Goal: Task Accomplishment & Management: Manage account settings

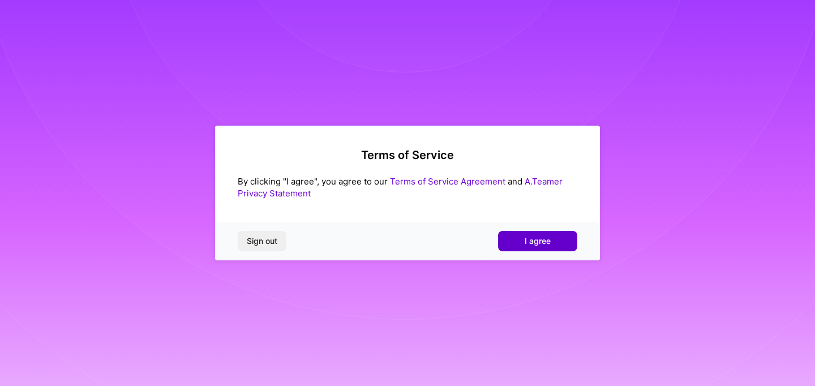
click at [517, 242] on button "I agree" at bounding box center [537, 241] width 79 height 20
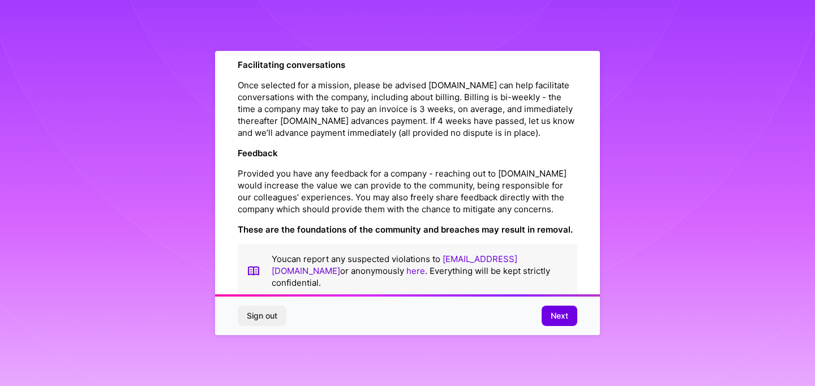
scroll to position [1273, 0]
click at [548, 315] on button "Next" at bounding box center [560, 316] width 36 height 20
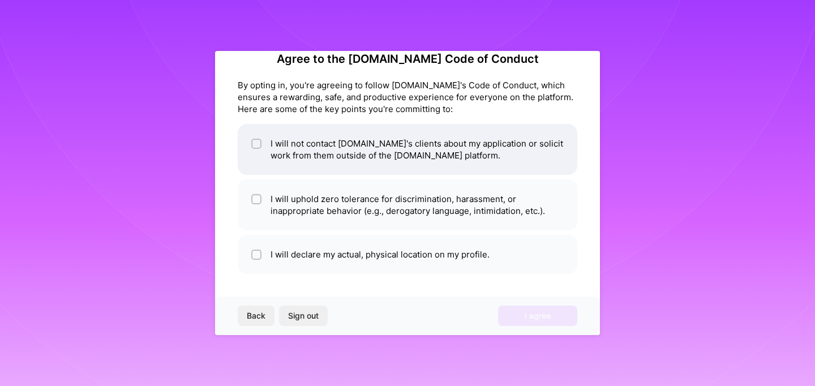
click at [254, 142] on input "checkbox" at bounding box center [258, 144] width 8 height 8
checkbox input "true"
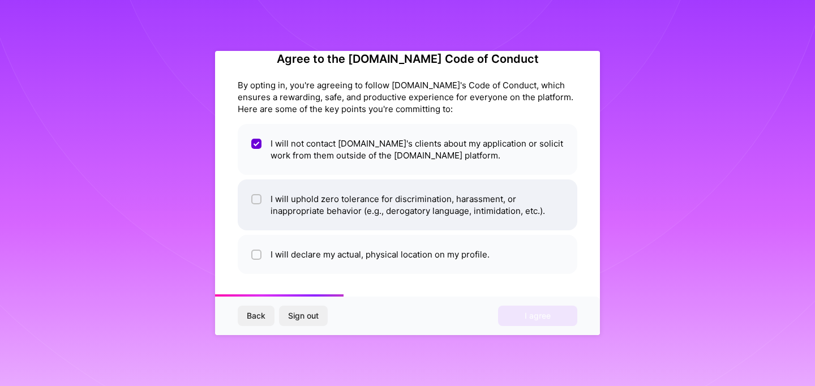
click at [259, 194] on div at bounding box center [256, 199] width 10 height 10
checkbox input "true"
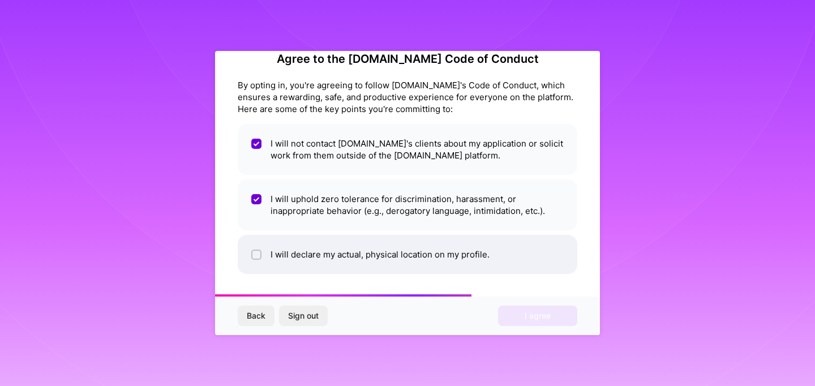
click at [260, 248] on span at bounding box center [256, 254] width 10 height 12
checkbox input "true"
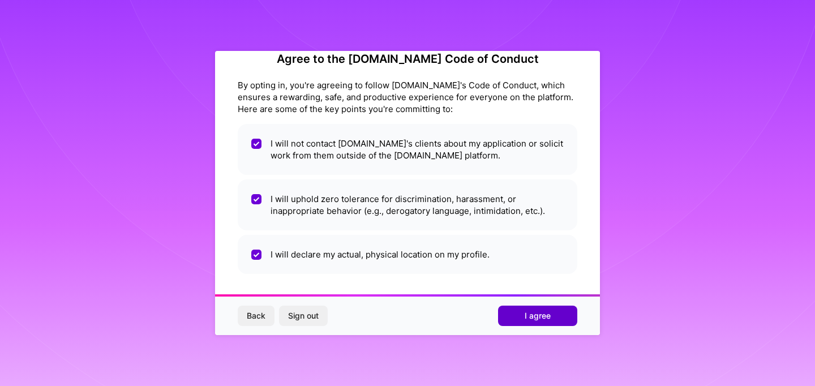
click at [530, 320] on span "I agree" at bounding box center [538, 315] width 26 height 11
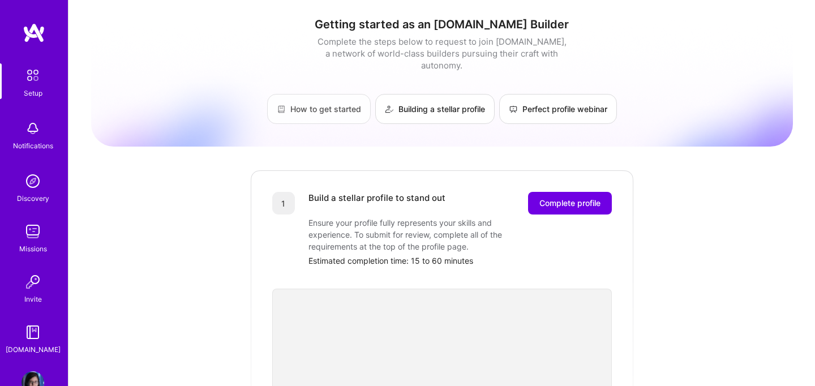
click at [328, 94] on link "How to get started" at bounding box center [319, 109] width 104 height 30
click at [31, 80] on img at bounding box center [33, 75] width 24 height 24
click at [547, 198] on span "Complete profile" at bounding box center [569, 203] width 61 height 11
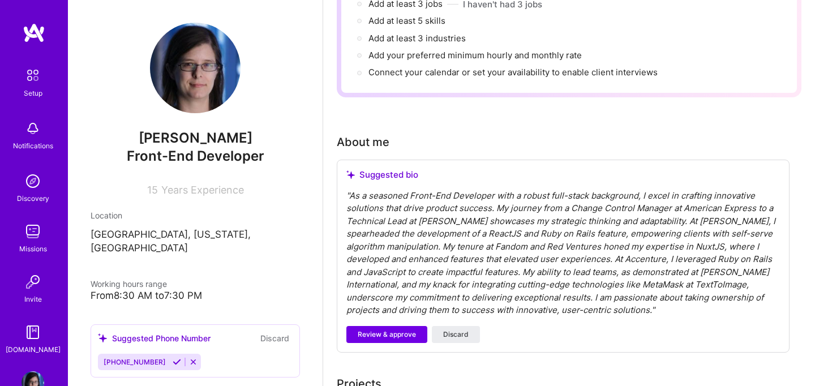
scroll to position [198, 0]
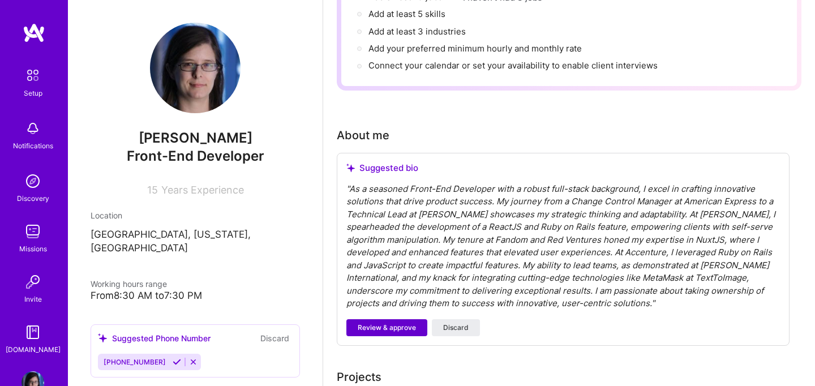
click at [385, 323] on span "Review & approve" at bounding box center [387, 328] width 58 height 10
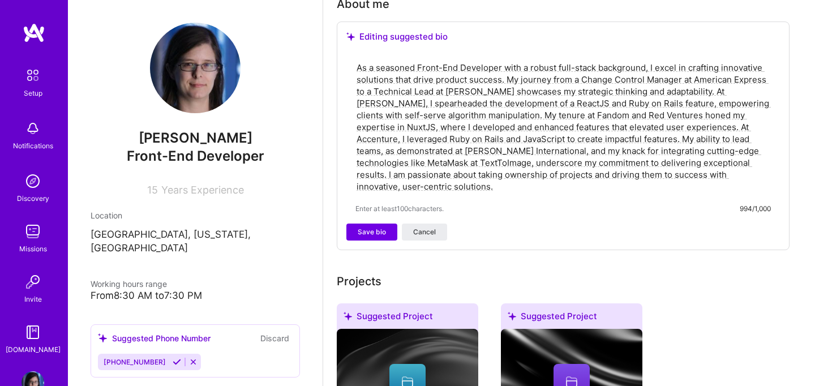
scroll to position [333, 0]
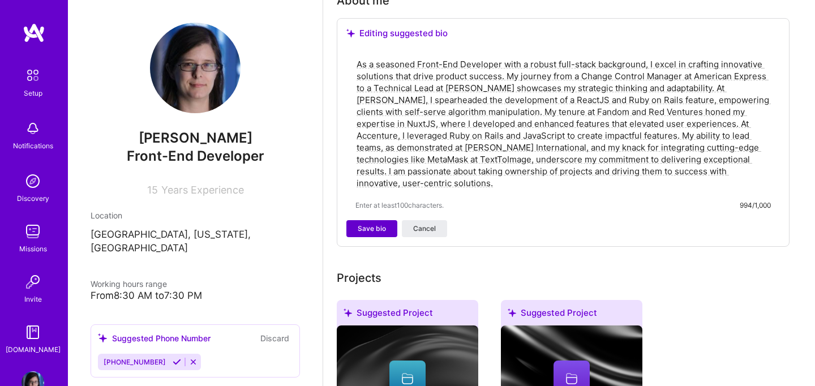
click at [380, 224] on span "Save bio" at bounding box center [372, 229] width 28 height 10
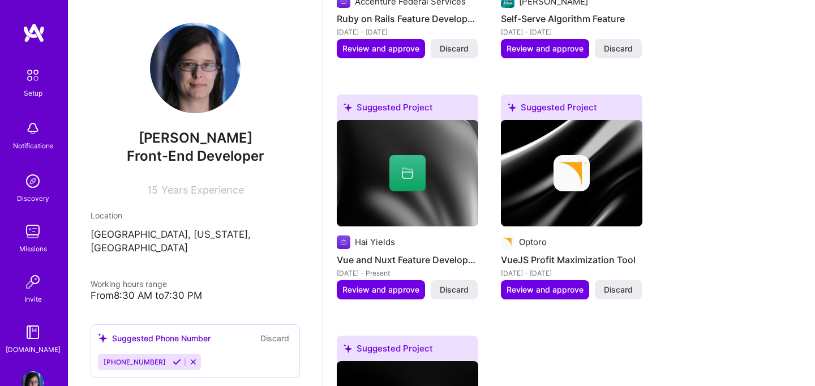
scroll to position [1377, 0]
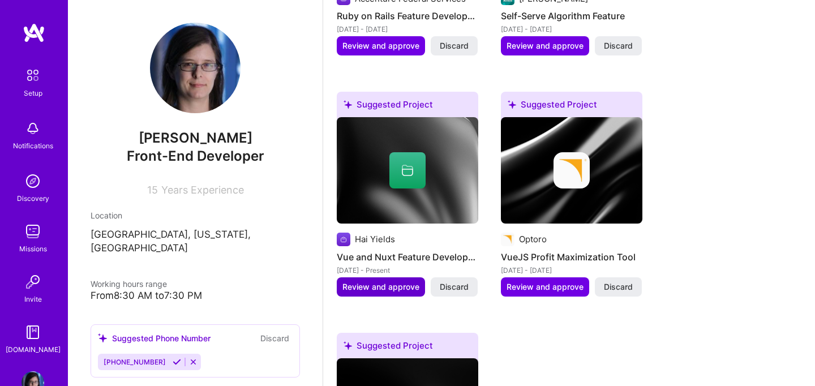
click at [358, 281] on span "Review and approve" at bounding box center [380, 286] width 77 height 11
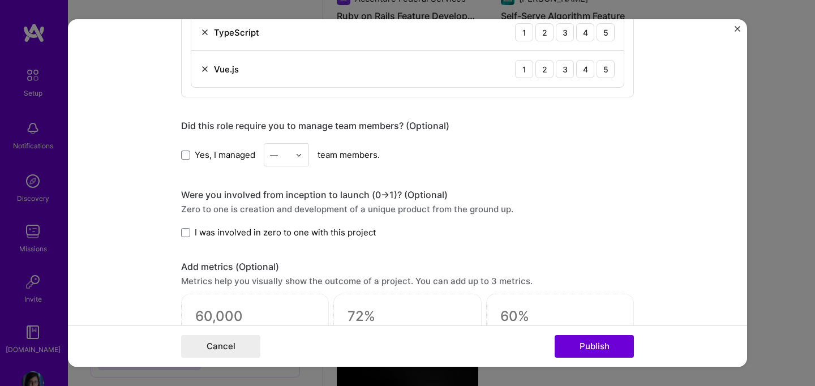
scroll to position [682, 0]
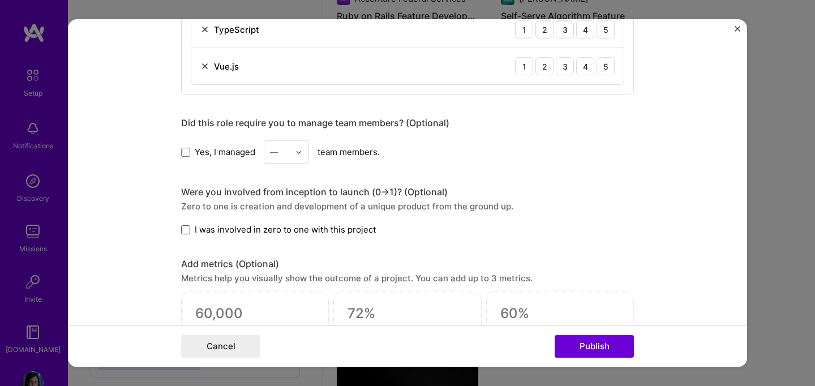
click at [187, 230] on span at bounding box center [185, 229] width 9 height 9
click at [0, 0] on input "I was involved in zero to one with this project" at bounding box center [0, 0] width 0 height 0
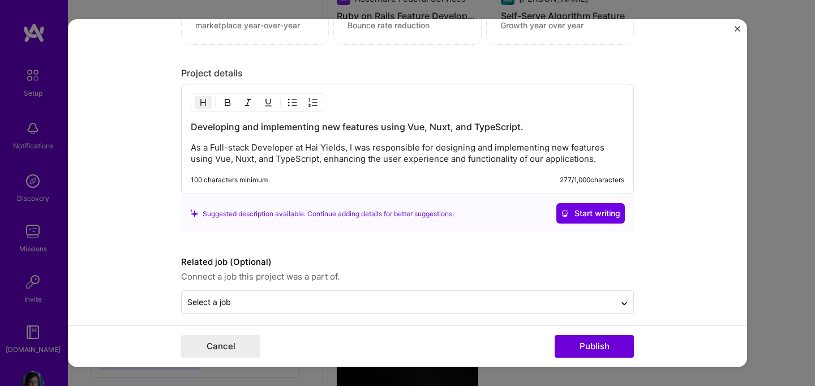
scroll to position [1030, 0]
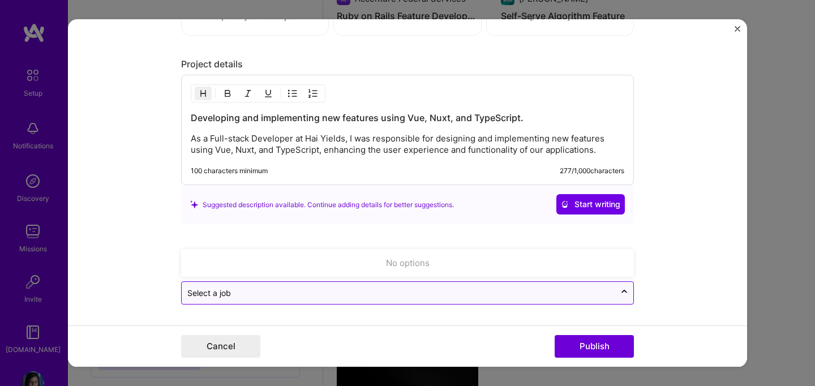
click at [232, 291] on input "text" at bounding box center [398, 294] width 422 height 12
click at [622, 290] on icon at bounding box center [624, 291] width 9 height 11
click at [615, 291] on div at bounding box center [624, 293] width 18 height 18
click at [620, 291] on icon at bounding box center [624, 291] width 9 height 11
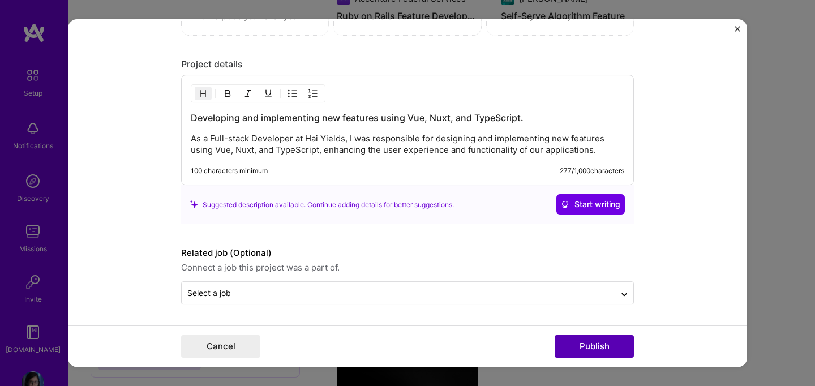
click at [590, 348] on button "Publish" at bounding box center [594, 346] width 79 height 23
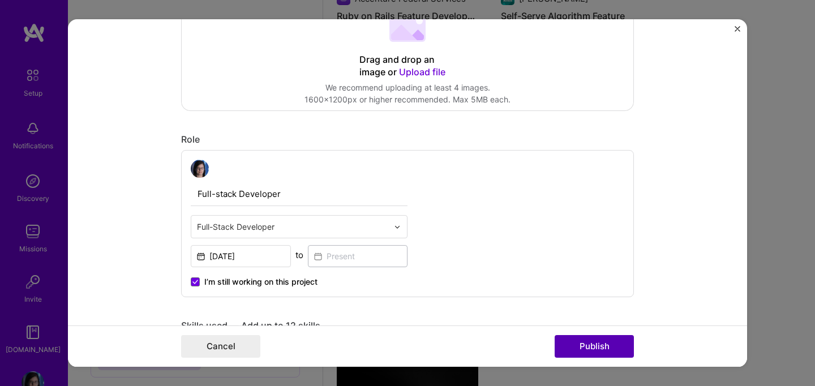
scroll to position [74, 0]
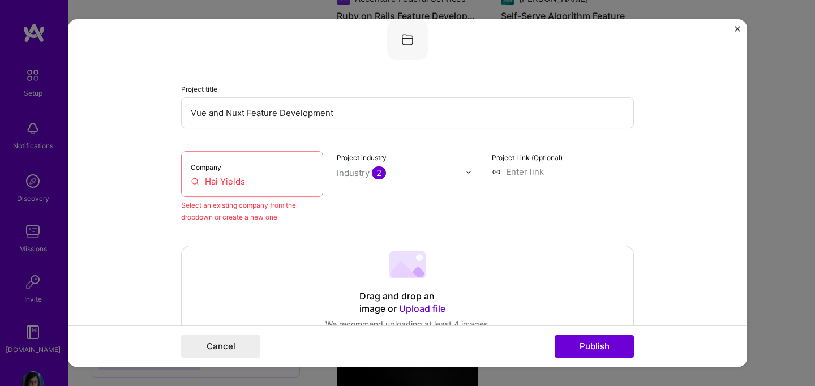
click at [252, 181] on input "Hai Yields" at bounding box center [252, 181] width 123 height 12
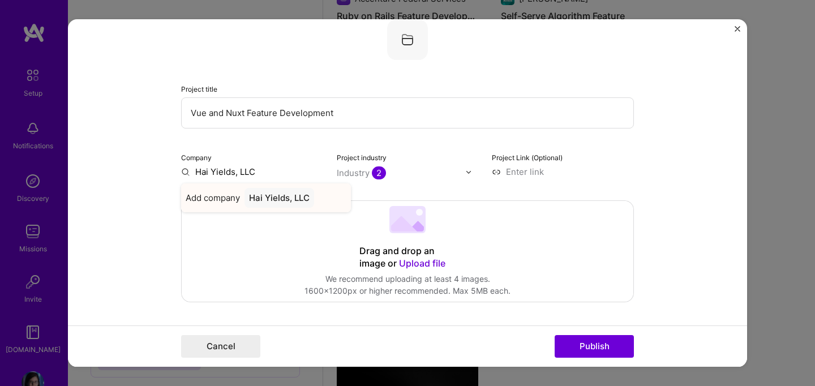
type input "Hai Yields, LLC"
click at [270, 194] on div "Hai Yields, LLC" at bounding box center [280, 198] width 70 height 20
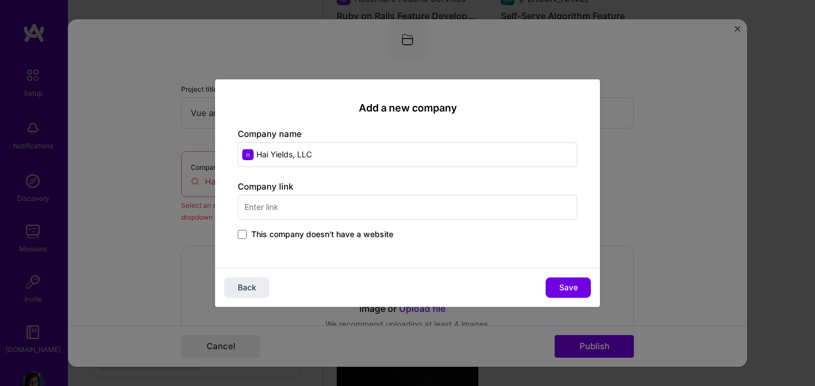
click at [323, 211] on input "text" at bounding box center [408, 207] width 340 height 25
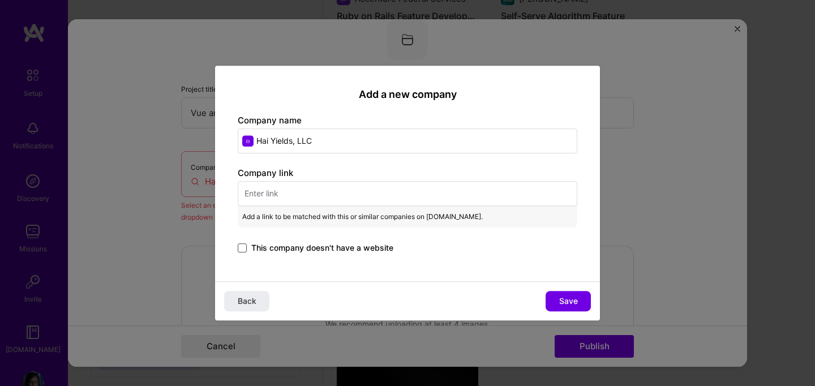
click at [240, 246] on span at bounding box center [242, 247] width 9 height 9
click at [0, 0] on input "This company doesn't have a website" at bounding box center [0, 0] width 0 height 0
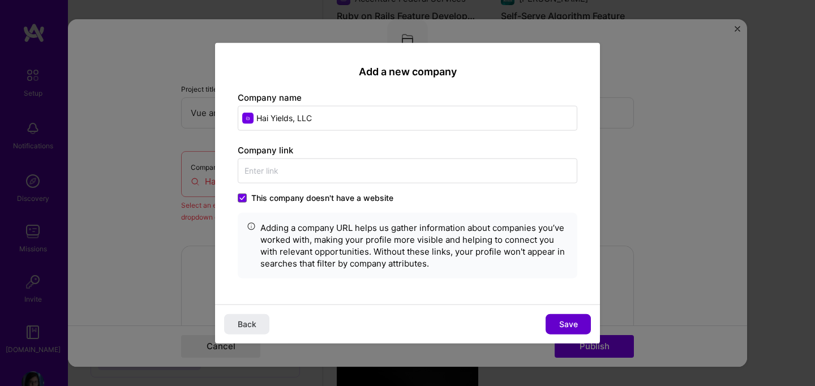
click at [559, 323] on span "Save" at bounding box center [568, 323] width 19 height 11
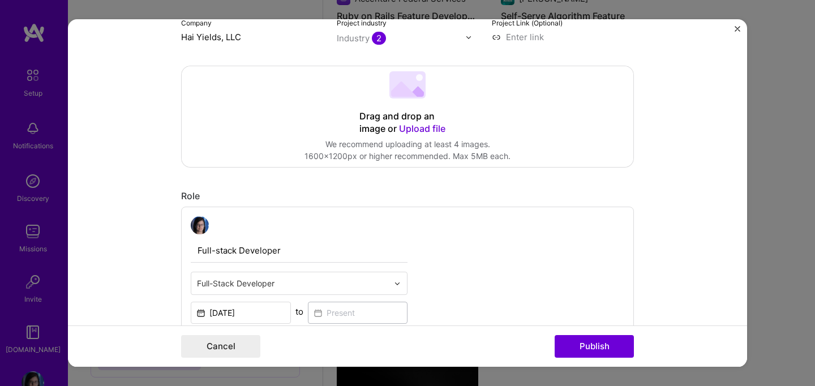
scroll to position [209, 0]
click at [575, 344] on button "Publish" at bounding box center [594, 346] width 79 height 23
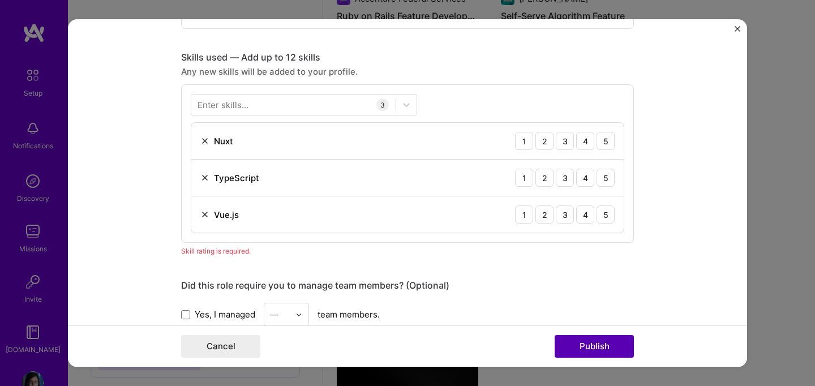
scroll to position [567, 0]
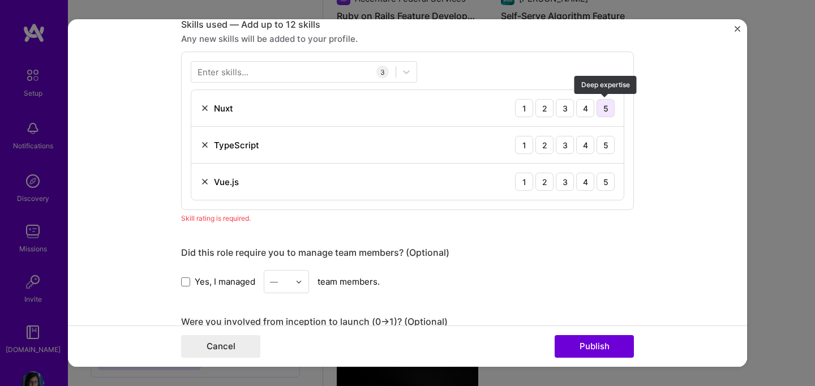
click at [604, 110] on div "5" at bounding box center [606, 108] width 18 height 18
click at [604, 145] on div "5" at bounding box center [606, 145] width 18 height 18
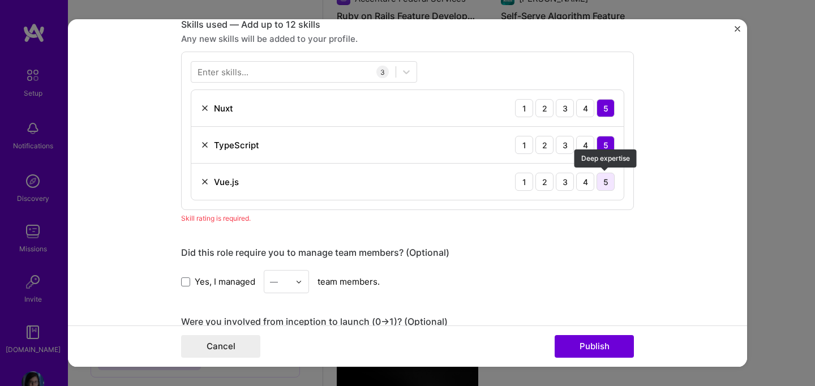
click at [603, 178] on div "5" at bounding box center [606, 182] width 18 height 18
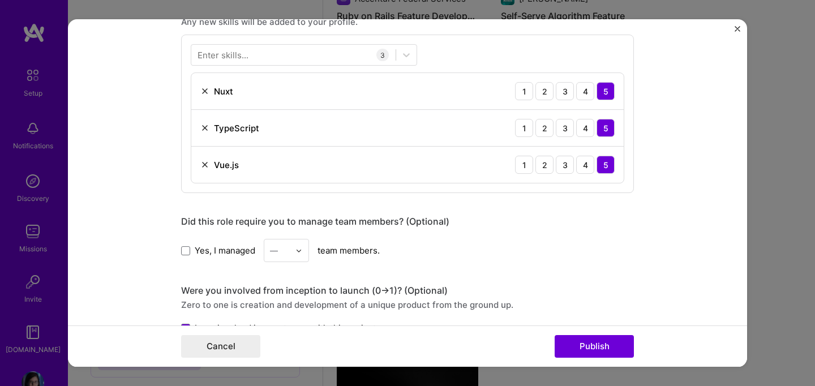
scroll to position [586, 0]
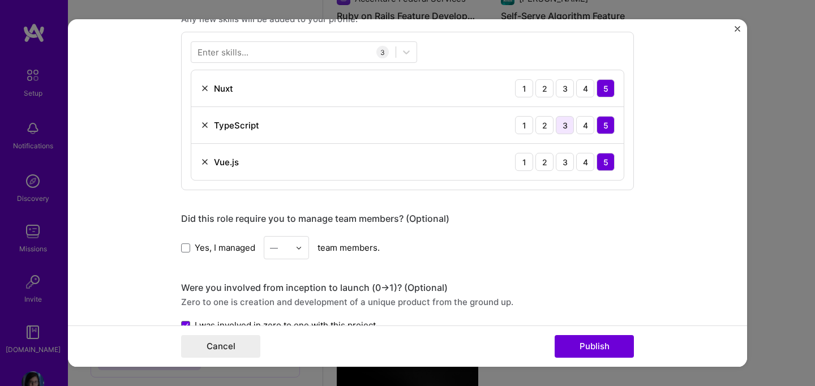
click at [567, 118] on div "3" at bounding box center [565, 125] width 18 height 18
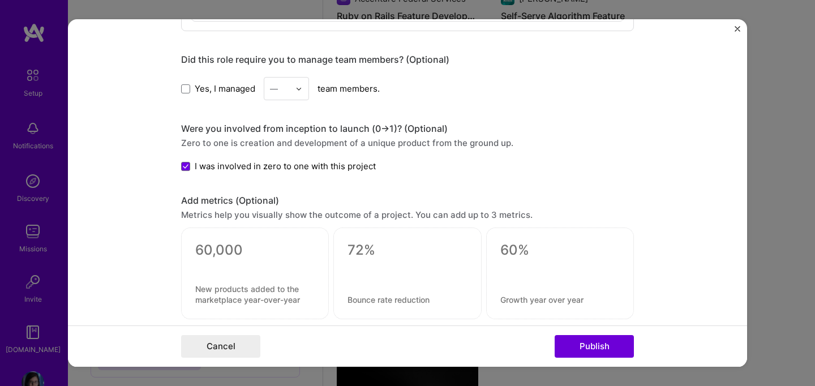
scroll to position [735, 0]
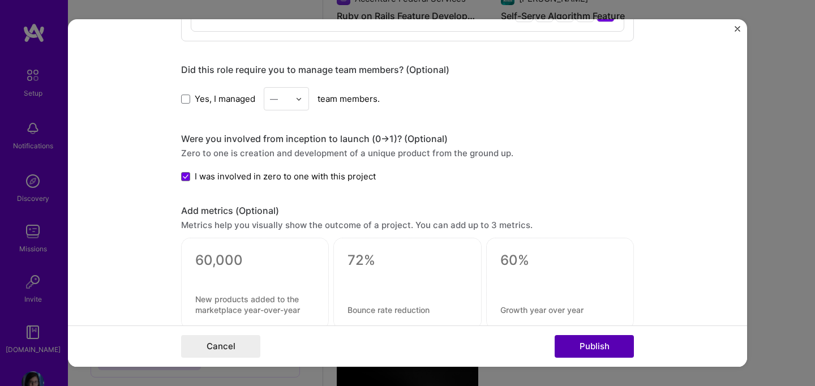
click at [575, 345] on button "Publish" at bounding box center [594, 346] width 79 height 23
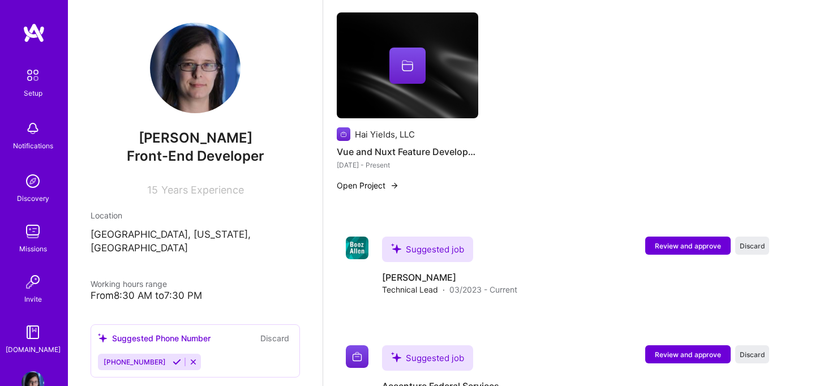
scroll to position [1703, 0]
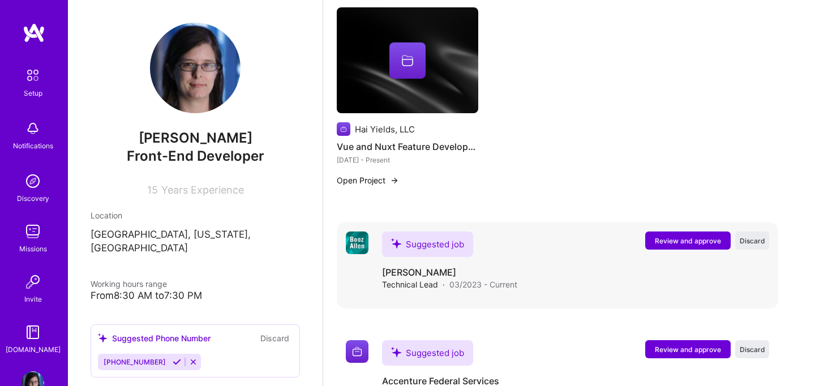
click at [679, 236] on span "Review and approve" at bounding box center [688, 241] width 66 height 10
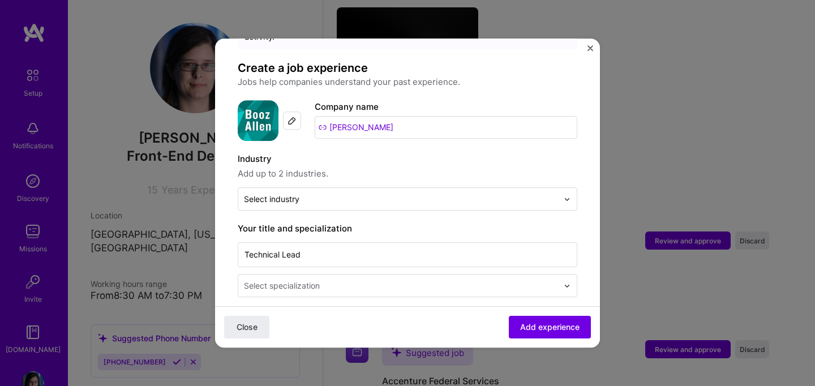
scroll to position [67, 0]
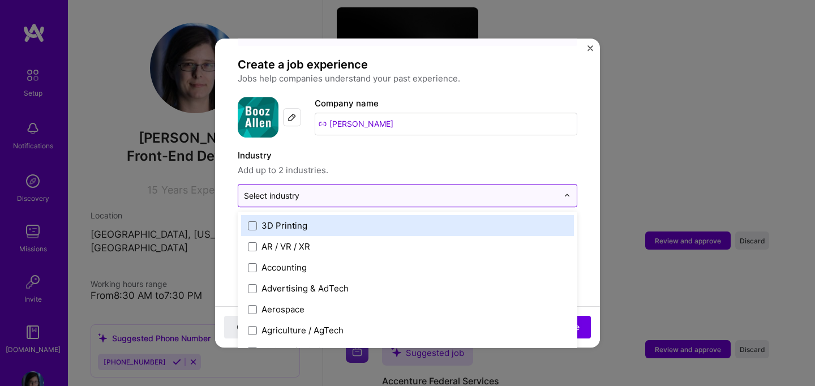
click at [497, 190] on input "text" at bounding box center [401, 196] width 314 height 12
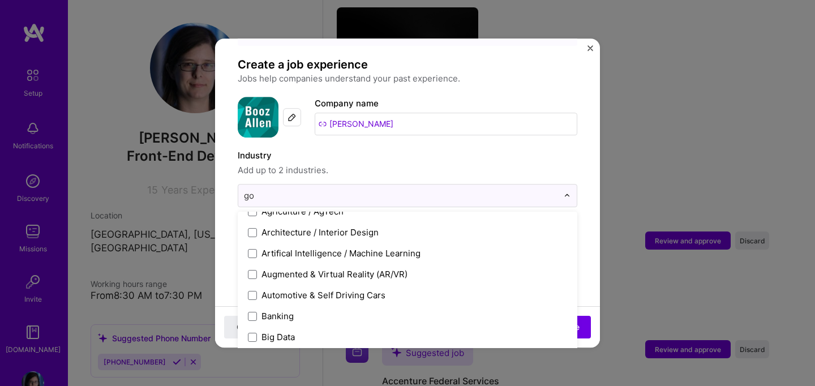
scroll to position [0, 0]
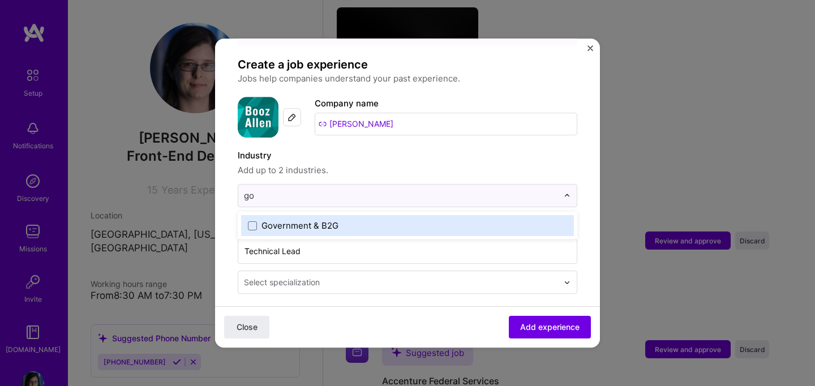
type input "gov"
click at [251, 221] on span at bounding box center [252, 225] width 9 height 9
type input "heal"
click at [251, 221] on span at bounding box center [252, 225] width 9 height 9
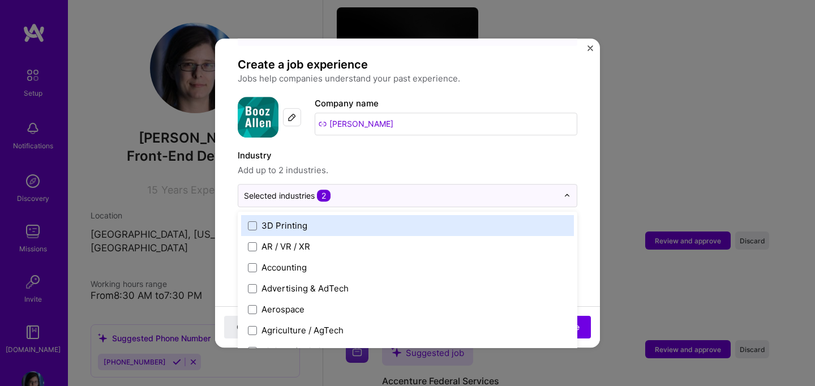
click at [374, 164] on span "Add up to 2 industries." at bounding box center [408, 171] width 340 height 14
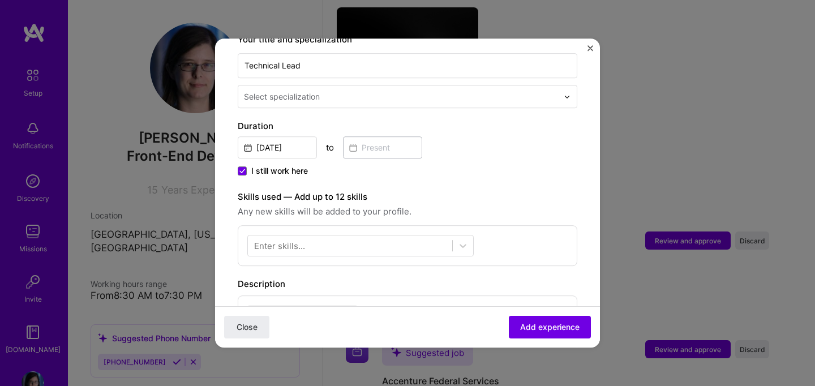
scroll to position [254, 0]
click at [243, 167] on icon at bounding box center [242, 169] width 6 height 5
click at [0, 0] on input "I still work here" at bounding box center [0, 0] width 0 height 0
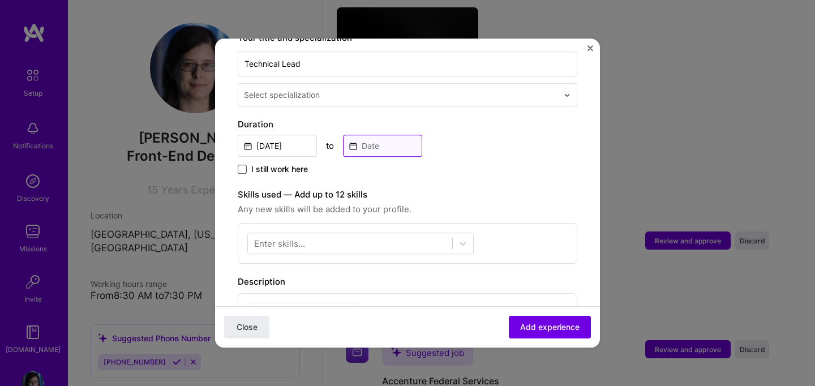
click at [379, 136] on input at bounding box center [382, 146] width 79 height 22
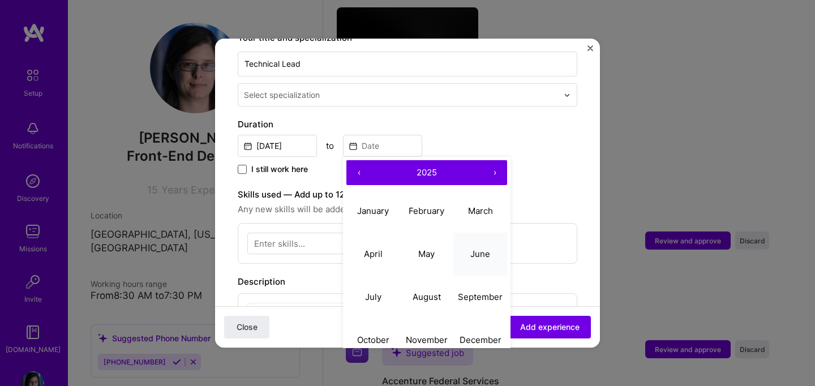
click at [470, 246] on button "June" at bounding box center [480, 254] width 54 height 43
type input "[DATE]"
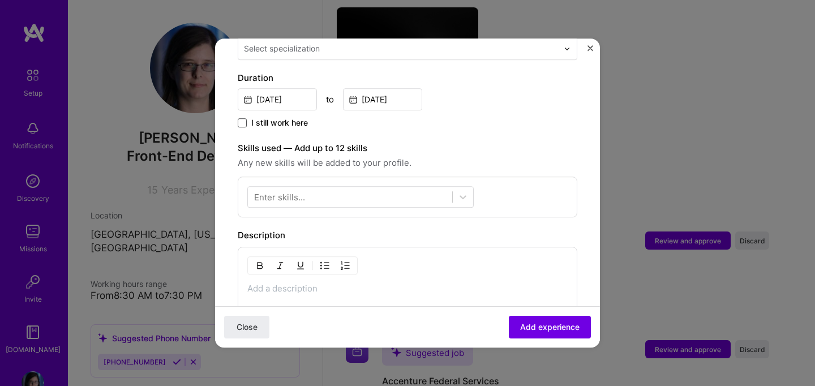
scroll to position [301, 0]
click at [462, 191] on icon at bounding box center [462, 196] width 11 height 11
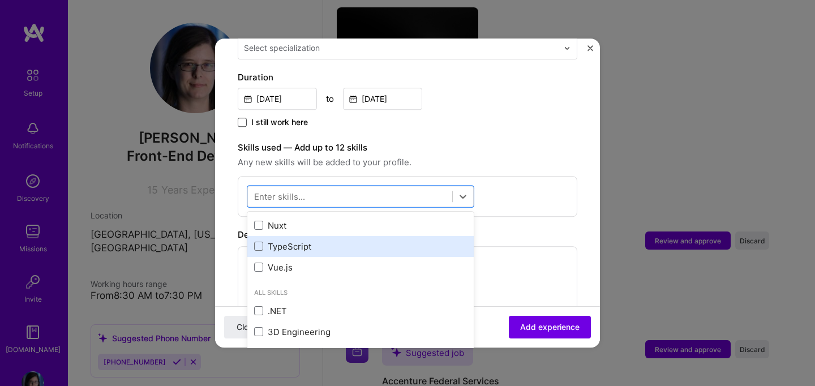
scroll to position [0, 0]
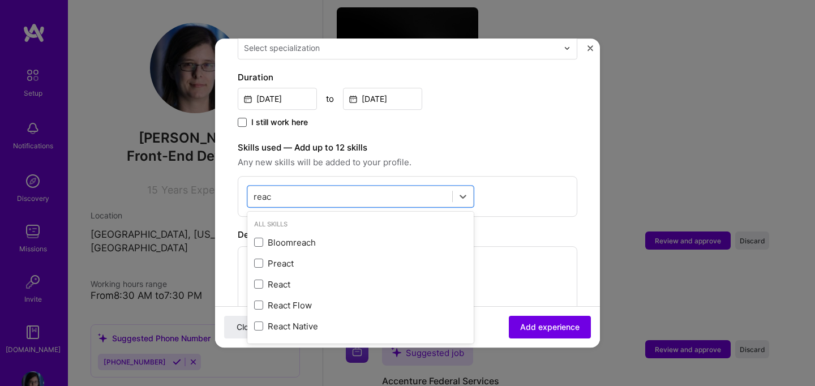
type input "react"
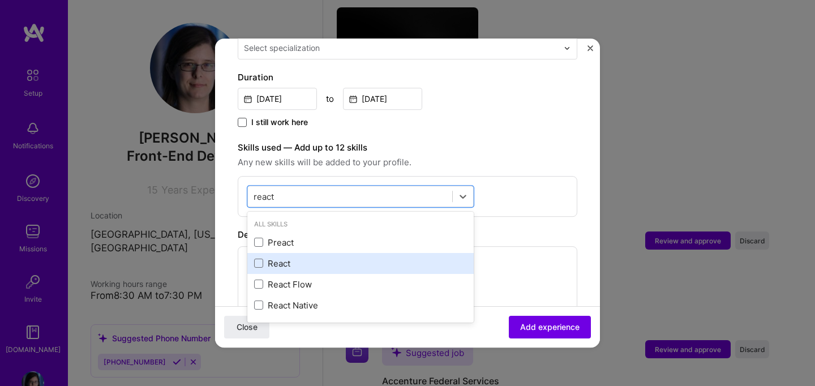
click at [275, 258] on div "React" at bounding box center [360, 264] width 213 height 12
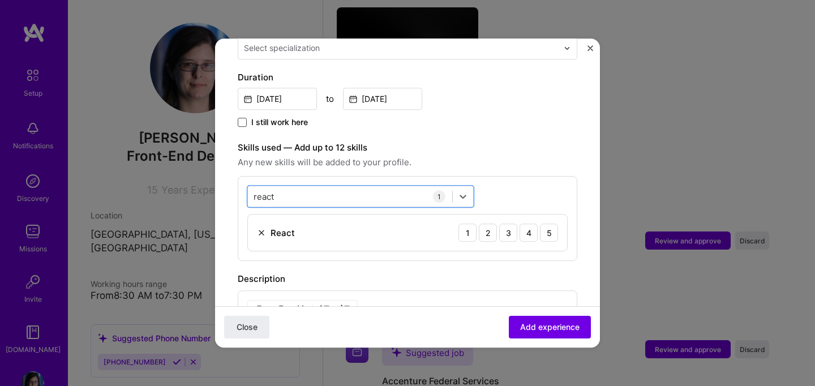
drag, startPoint x: 289, startPoint y: 187, endPoint x: 235, endPoint y: 176, distance: 55.4
click at [235, 177] on form "Adding suggested job This job is suggested based on your LinkedIn, resume or [D…" at bounding box center [407, 186] width 385 height 852
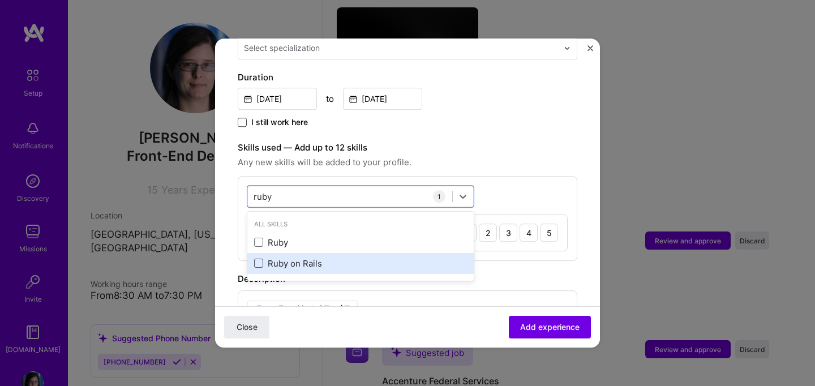
click at [262, 259] on span at bounding box center [258, 263] width 9 height 9
click at [0, 0] on input "checkbox" at bounding box center [0, 0] width 0 height 0
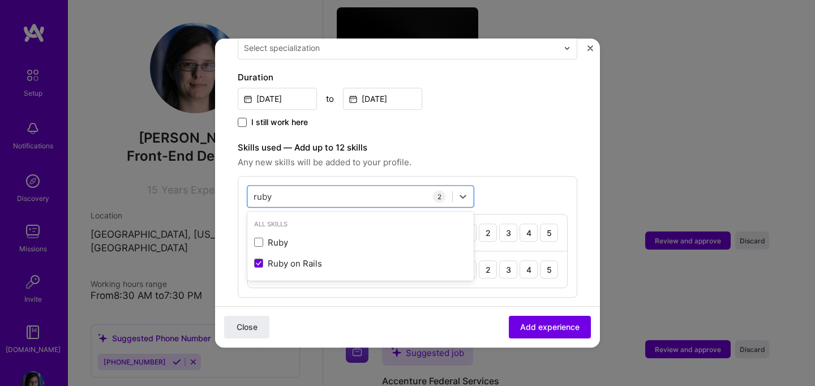
click at [522, 156] on span "Any new skills will be added to your profile." at bounding box center [408, 163] width 340 height 14
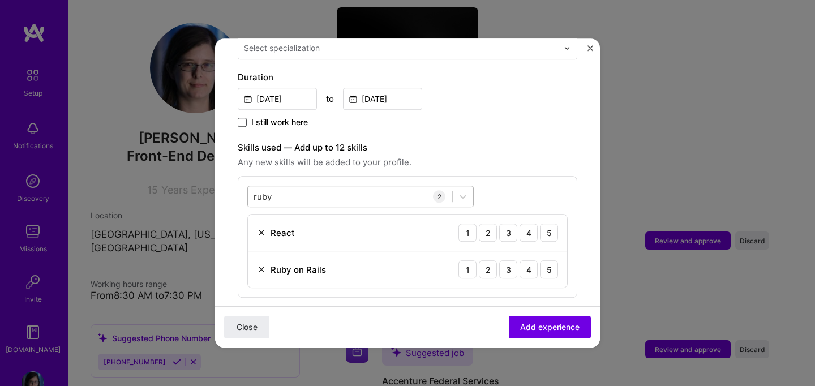
click at [306, 187] on div "[PERSON_NAME]" at bounding box center [350, 196] width 204 height 19
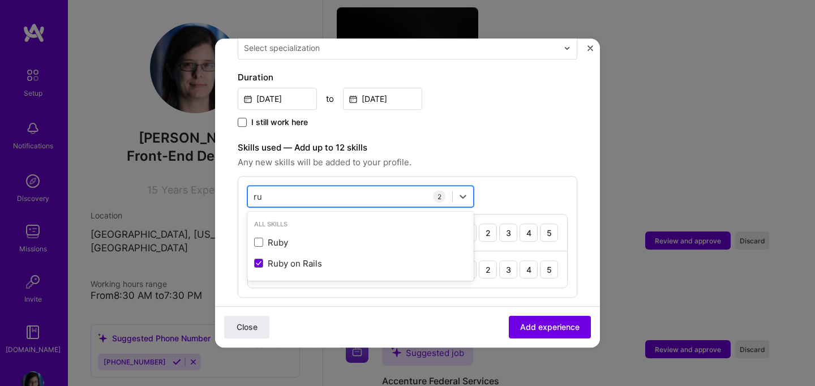
type input "r"
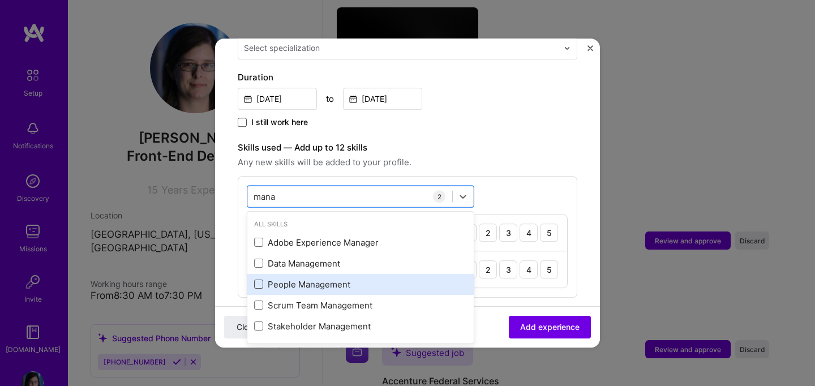
click at [262, 280] on span at bounding box center [258, 284] width 9 height 9
click at [0, 0] on input "checkbox" at bounding box center [0, 0] width 0 height 0
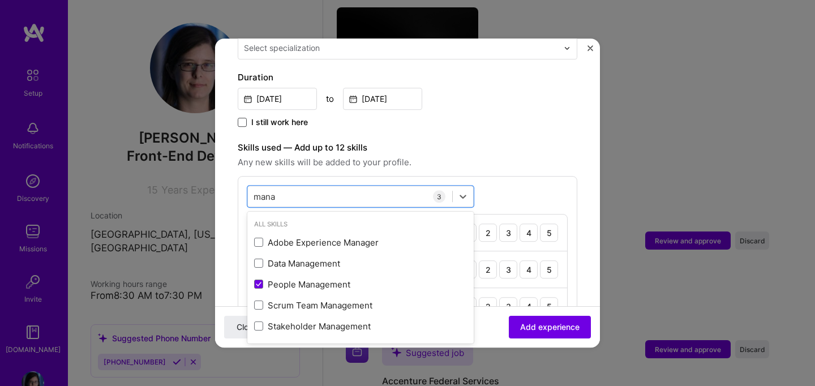
type input "mana"
click at [462, 141] on label "Skills used — Add up to 12 skills" at bounding box center [408, 148] width 340 height 14
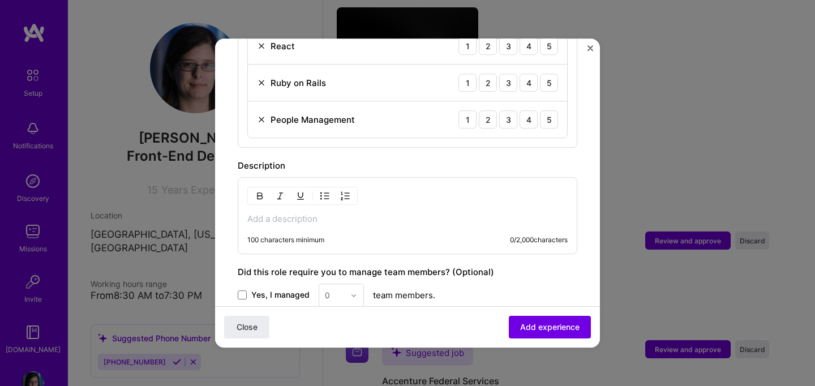
scroll to position [489, 0]
click at [385, 212] on p at bounding box center [407, 217] width 320 height 11
click at [241, 290] on span at bounding box center [242, 294] width 9 height 9
click at [0, 0] on input "Yes, I managed" at bounding box center [0, 0] width 0 height 0
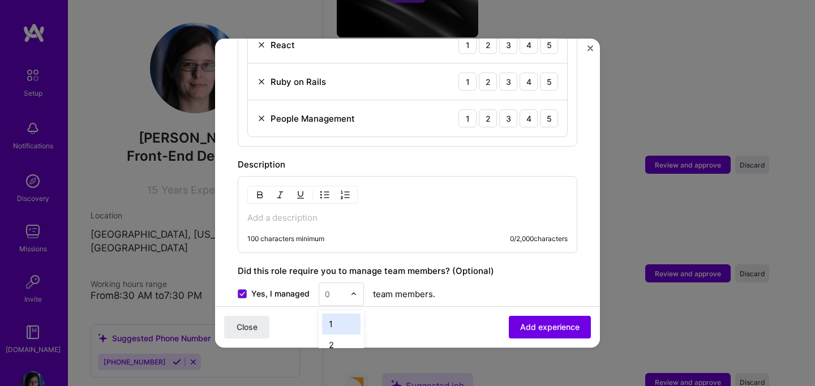
click at [327, 288] on div "0" at bounding box center [327, 294] width 5 height 12
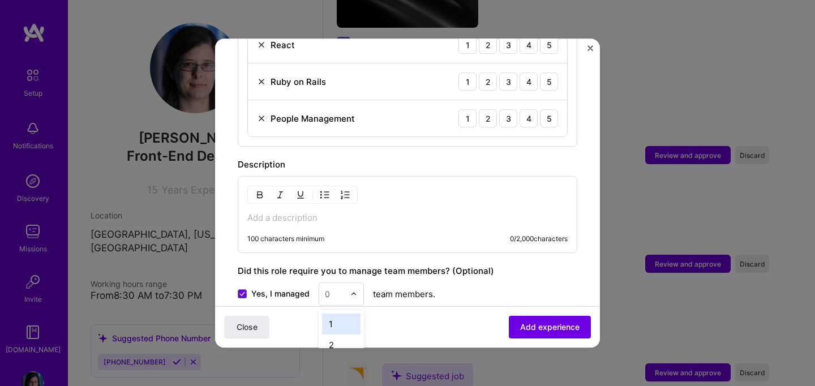
scroll to position [1789, 0]
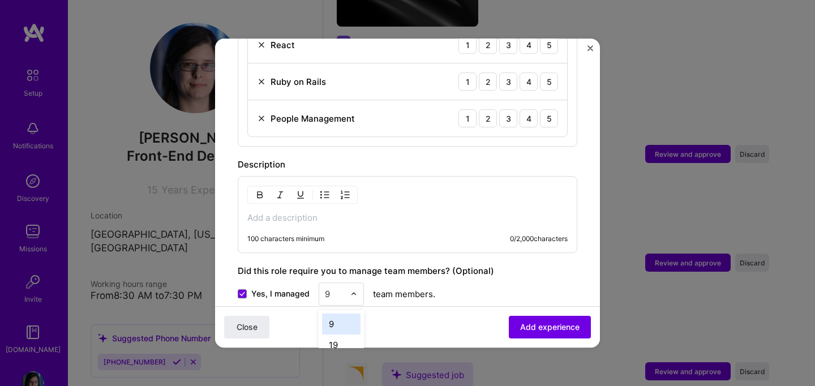
type input "9"
click at [451, 285] on div "Yes, I managed 0 team members." at bounding box center [408, 293] width 340 height 23
click at [356, 291] on img at bounding box center [353, 294] width 7 height 7
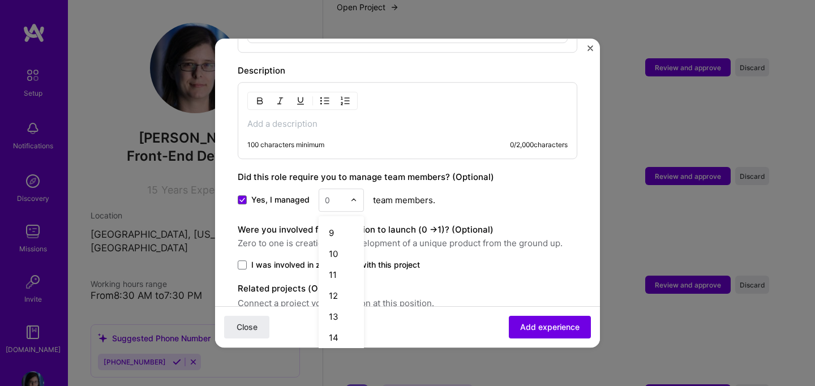
scroll to position [164, 0]
click at [333, 224] on div "9" at bounding box center [341, 234] width 38 height 21
click at [421, 238] on span "Zero to one is creation and development of a unique product from the ground up." at bounding box center [408, 244] width 340 height 14
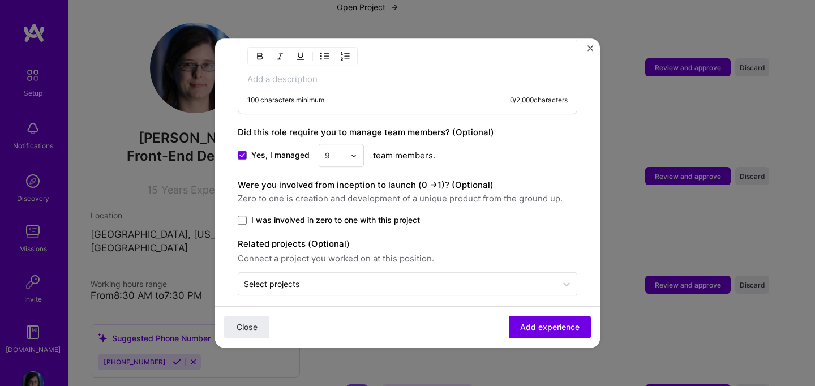
scroll to position [628, 0]
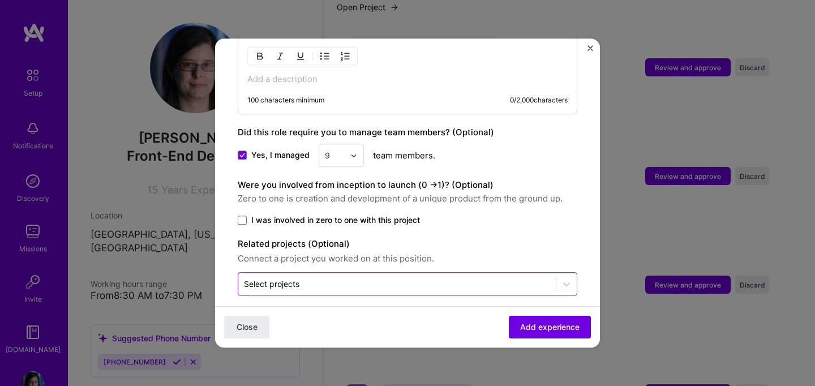
click at [391, 278] on input "text" at bounding box center [397, 284] width 306 height 12
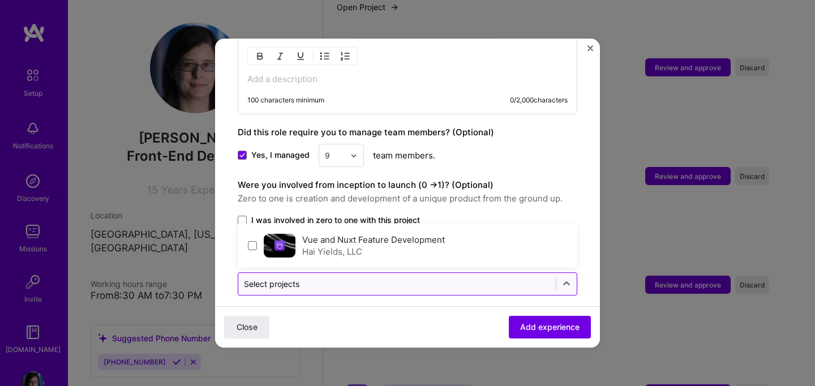
click at [391, 278] on input "text" at bounding box center [397, 284] width 306 height 12
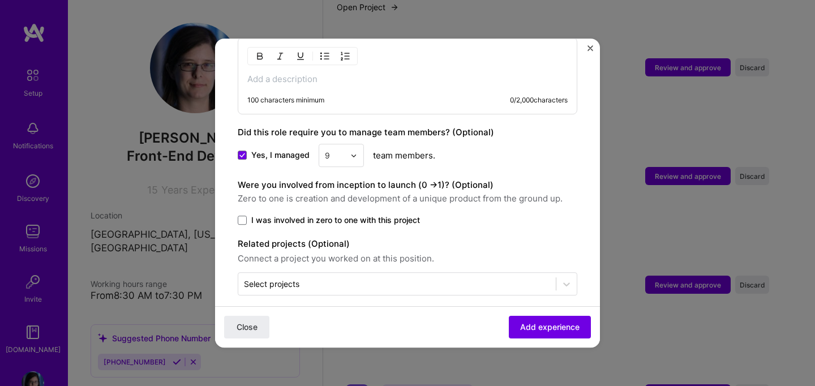
click at [548, 178] on div "Were you involved from inception to launch (0 - > 1)? (Optional) Zero to one is…" at bounding box center [408, 191] width 340 height 27
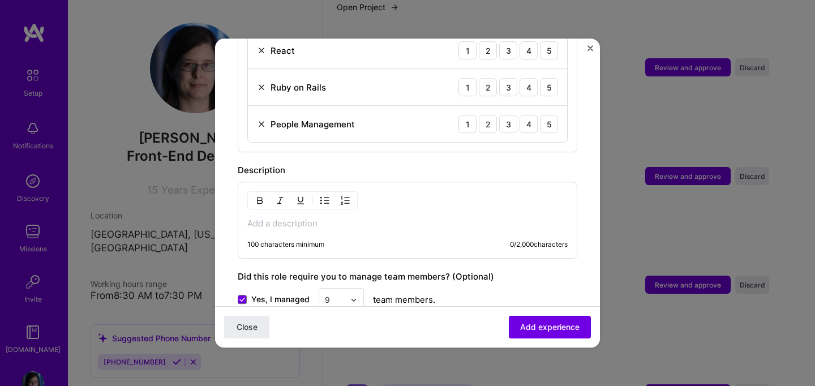
scroll to position [487, 0]
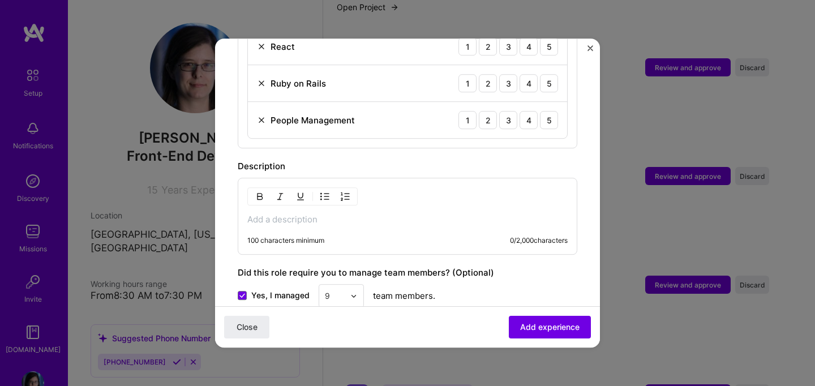
click at [293, 214] on p at bounding box center [407, 219] width 320 height 11
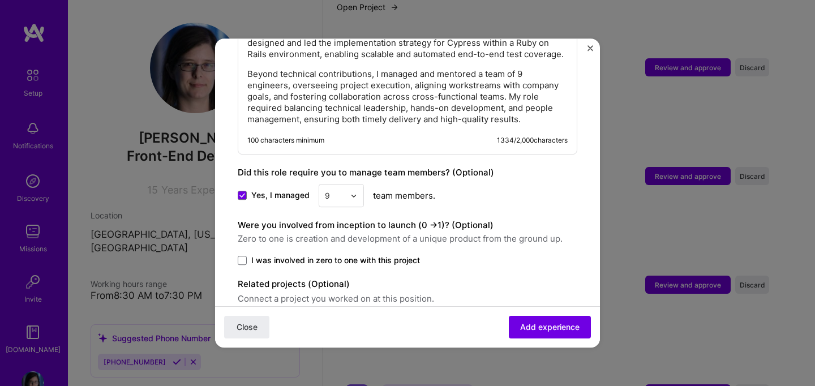
scroll to position [857, 0]
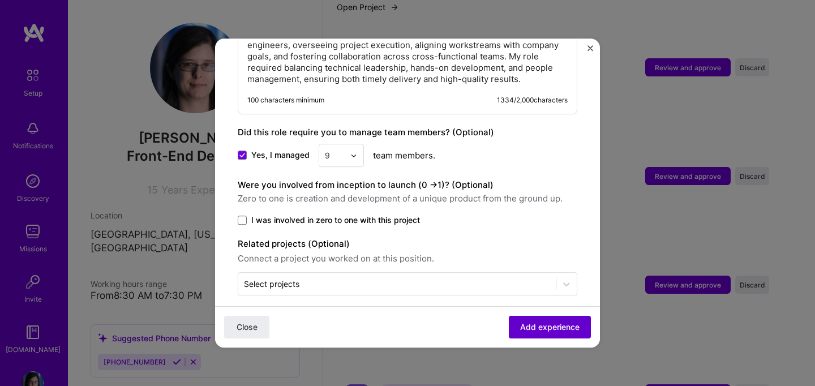
click at [553, 326] on span "Add experience" at bounding box center [549, 327] width 59 height 11
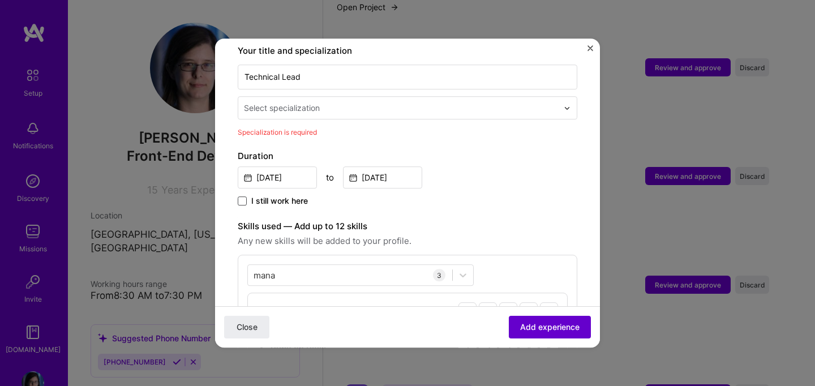
scroll to position [235, 0]
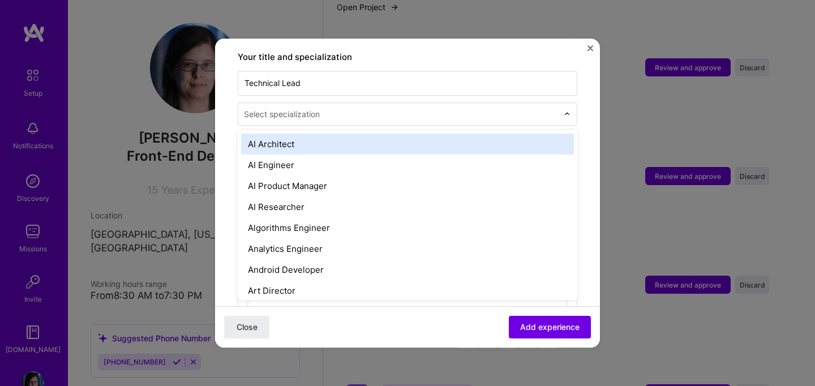
click at [550, 108] on input "text" at bounding box center [402, 114] width 316 height 12
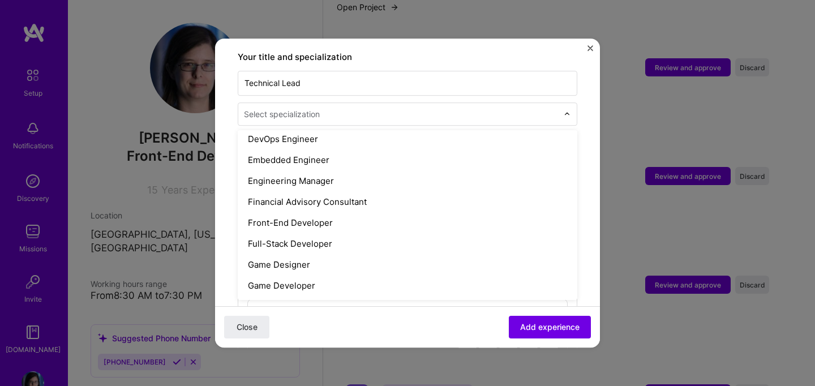
scroll to position [572, 0]
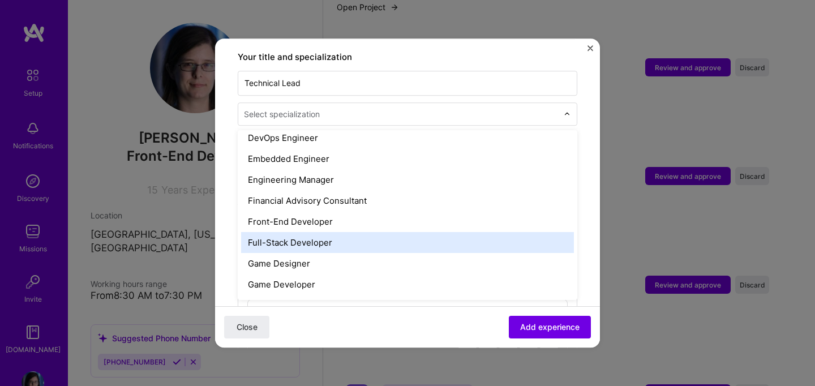
click at [354, 237] on div "Full-Stack Developer" at bounding box center [407, 242] width 333 height 21
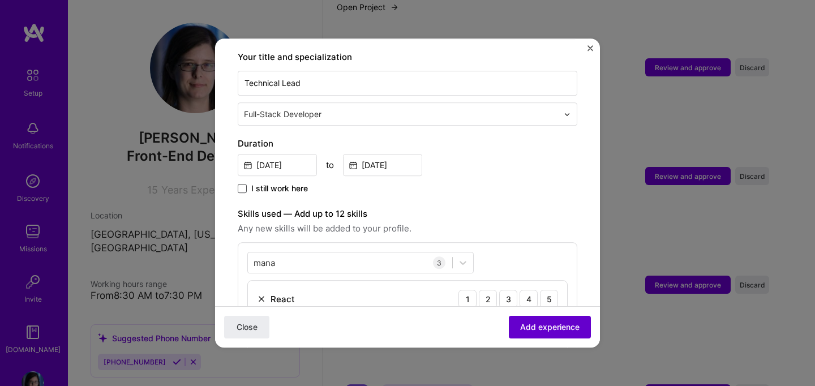
click at [525, 327] on span "Add experience" at bounding box center [549, 327] width 59 height 11
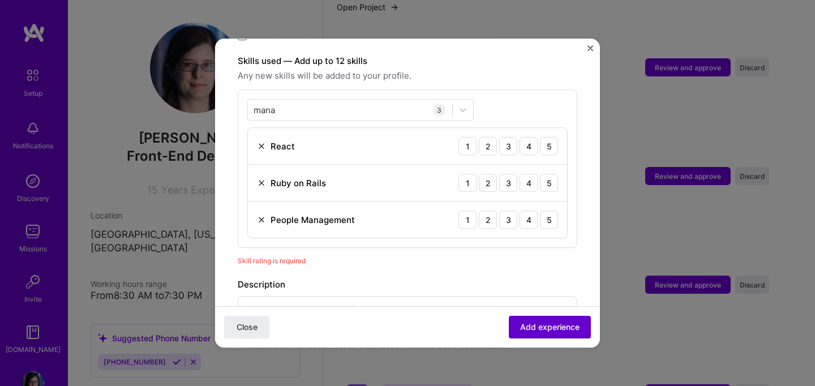
scroll to position [392, 0]
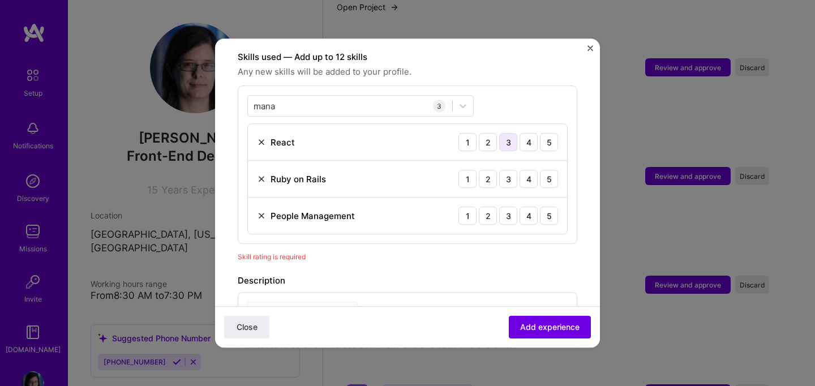
click at [508, 133] on div "3" at bounding box center [508, 142] width 18 height 18
click at [505, 170] on div "3" at bounding box center [508, 179] width 18 height 18
click at [545, 207] on div "5" at bounding box center [549, 216] width 18 height 18
click at [554, 323] on span "Add experience" at bounding box center [549, 327] width 59 height 11
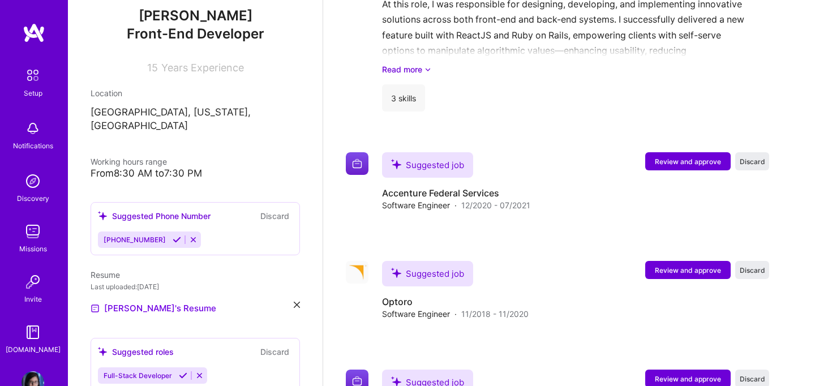
scroll to position [128, 0]
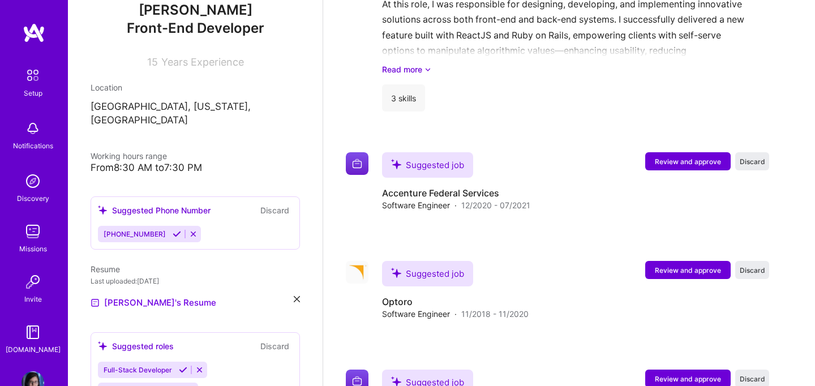
click at [139, 150] on div "Working hours range" at bounding box center [129, 156] width 76 height 12
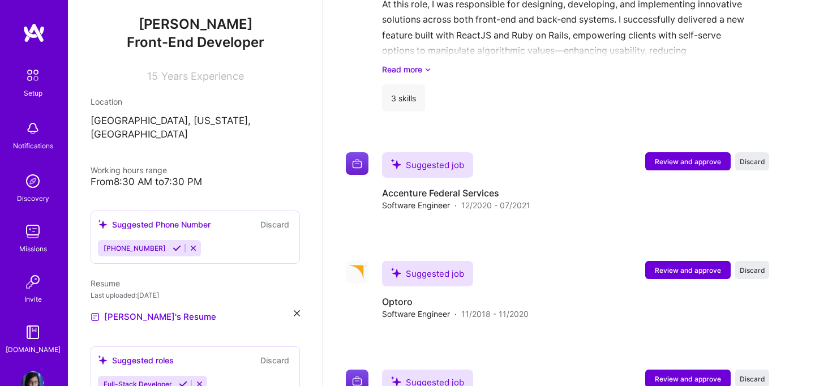
scroll to position [110, 0]
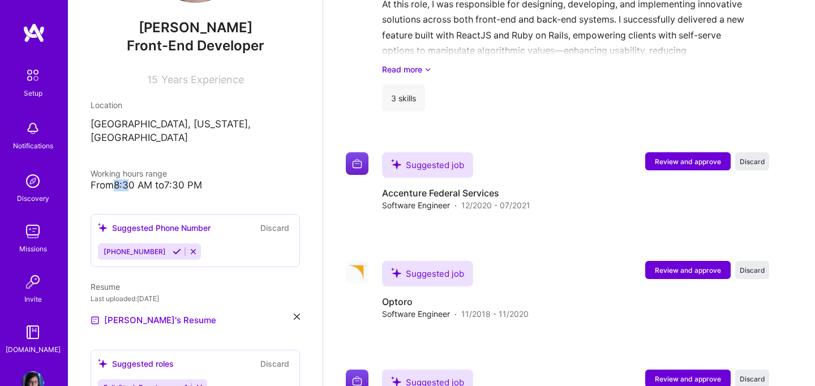
drag, startPoint x: 115, startPoint y: 173, endPoint x: 132, endPoint y: 173, distance: 17.0
click at [132, 179] on div "From 8:30 AM to 7:30 PM" at bounding box center [195, 185] width 209 height 12
click at [155, 169] on span "Working hours range" at bounding box center [129, 174] width 76 height 10
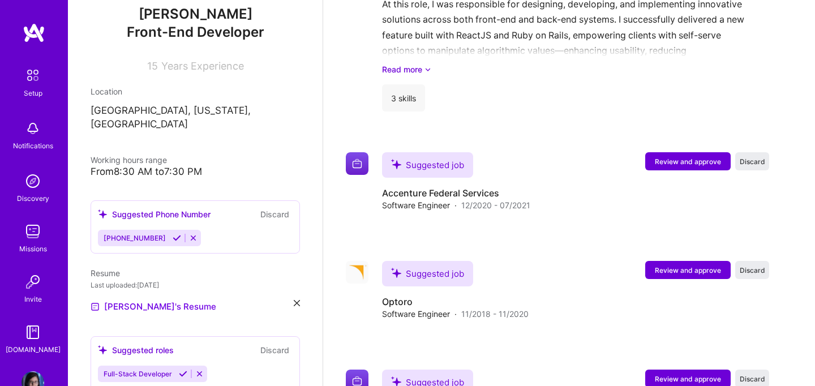
scroll to position [127, 0]
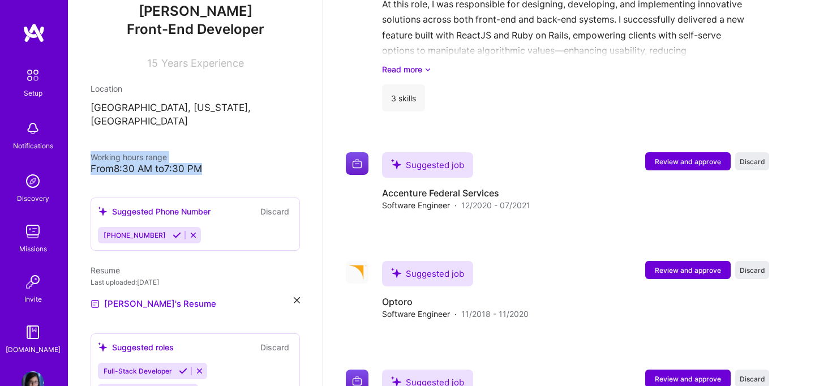
drag, startPoint x: 205, startPoint y: 155, endPoint x: 84, endPoint y: 143, distance: 121.7
click at [84, 143] on div "[PERSON_NAME] Front-End Developer 15 Years Experience Location [GEOGRAPHIC_DATA…" at bounding box center [195, 193] width 255 height 386
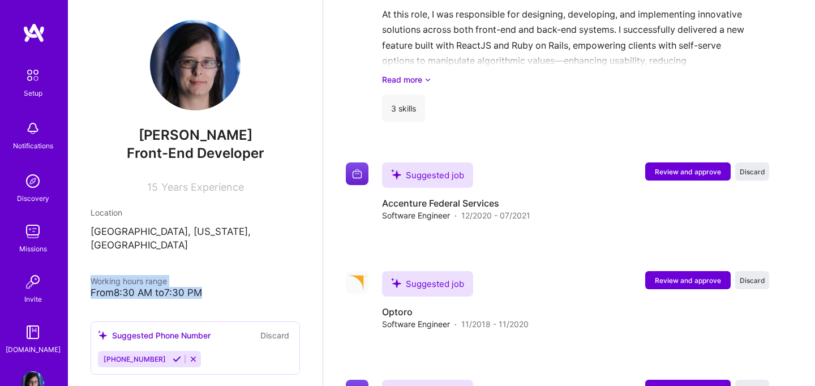
scroll to position [7, 0]
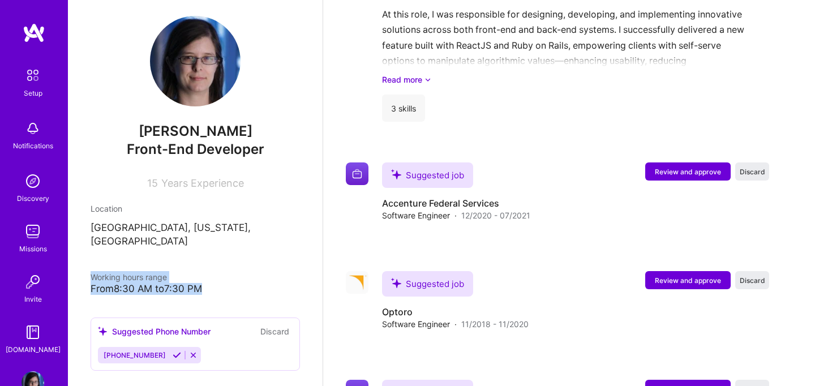
click at [207, 271] on div "Working hours range" at bounding box center [195, 277] width 209 height 12
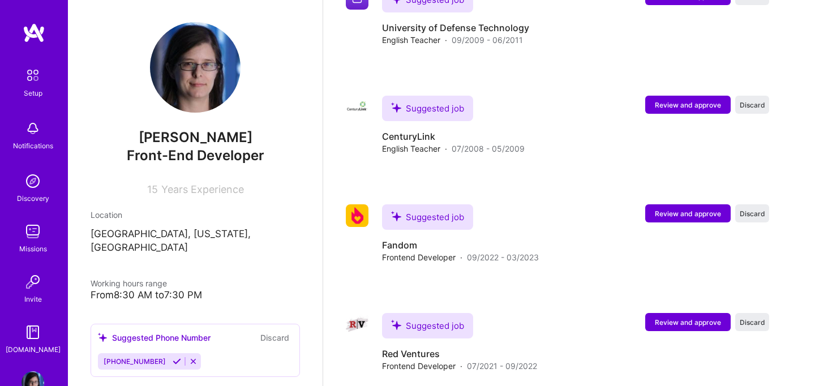
scroll to position [2717, 0]
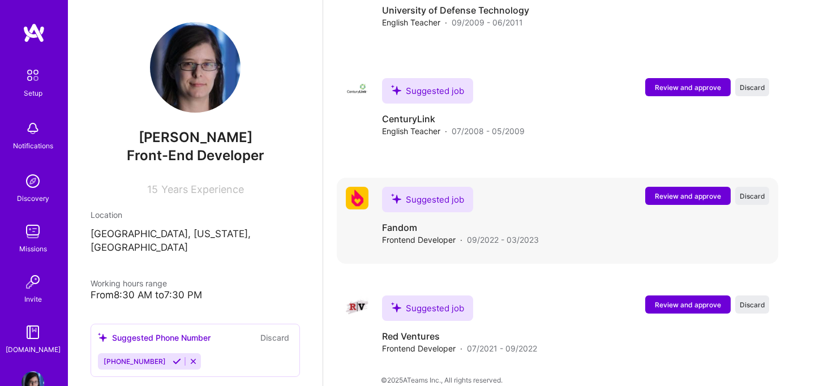
click at [657, 191] on span "Review and approve" at bounding box center [688, 196] width 66 height 10
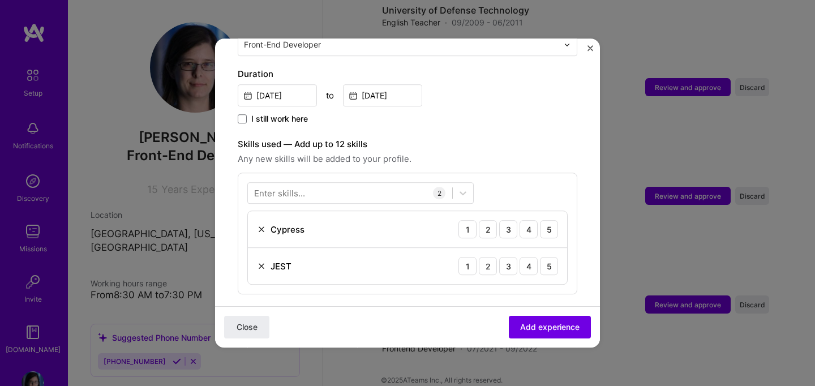
scroll to position [311, 0]
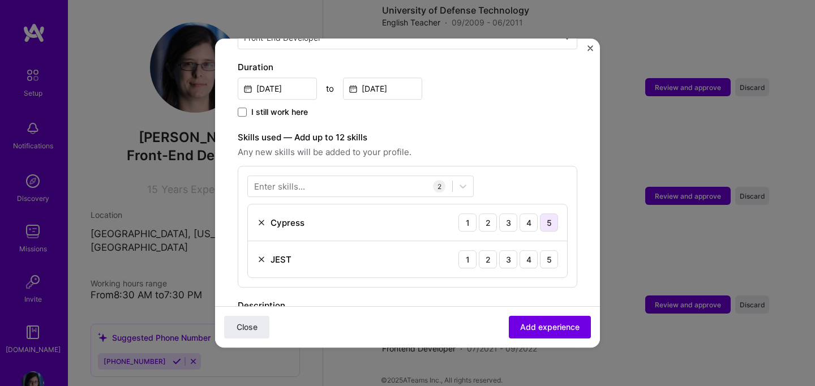
click at [540, 215] on div "5" at bounding box center [549, 222] width 18 height 18
click at [540, 250] on div "5" at bounding box center [549, 259] width 18 height 18
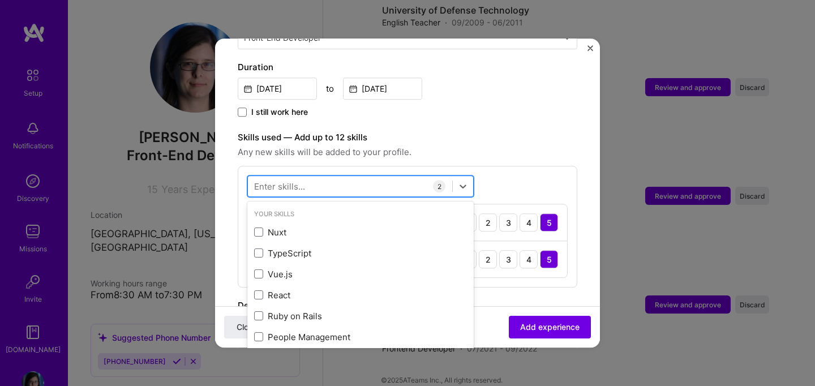
click at [318, 177] on div at bounding box center [350, 186] width 204 height 19
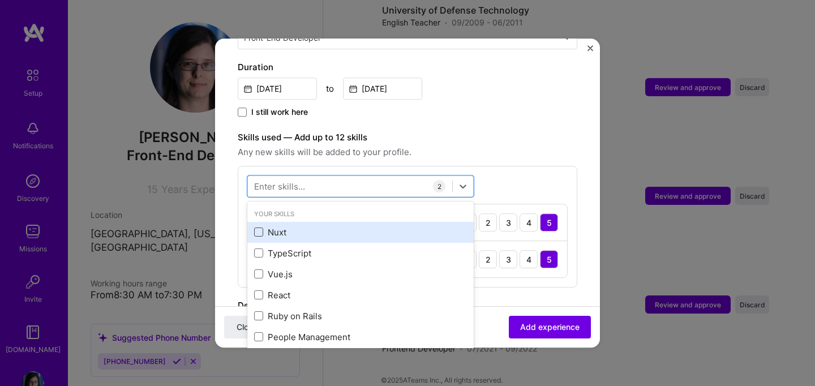
click at [261, 228] on span at bounding box center [258, 232] width 9 height 9
click at [0, 0] on input "checkbox" at bounding box center [0, 0] width 0 height 0
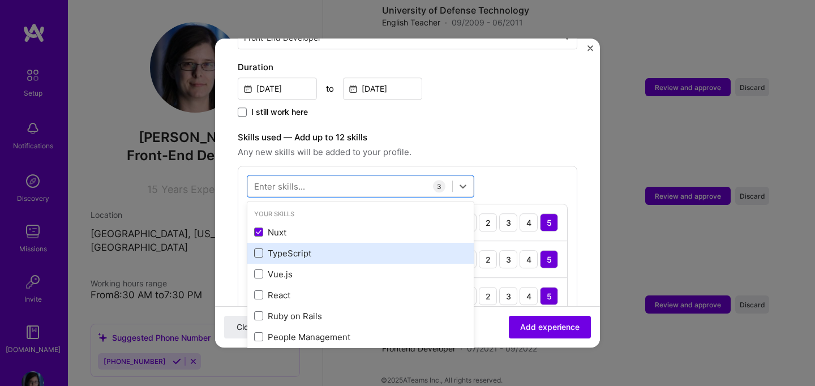
click at [261, 249] on span at bounding box center [258, 253] width 9 height 9
click at [0, 0] on input "checkbox" at bounding box center [0, 0] width 0 height 0
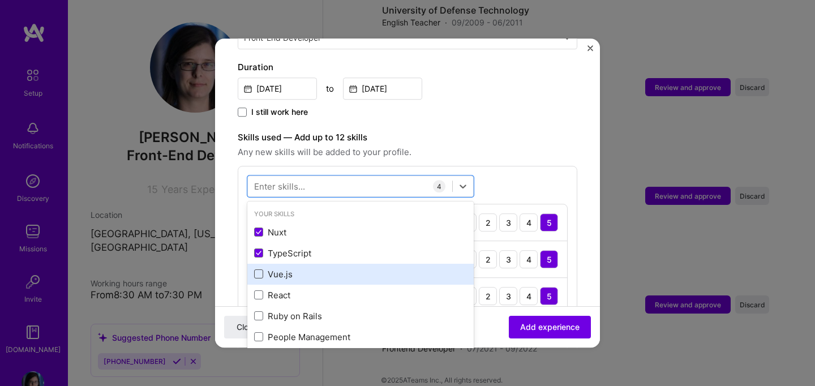
click at [259, 270] on span at bounding box center [258, 274] width 9 height 9
click at [0, 0] on input "checkbox" at bounding box center [0, 0] width 0 height 0
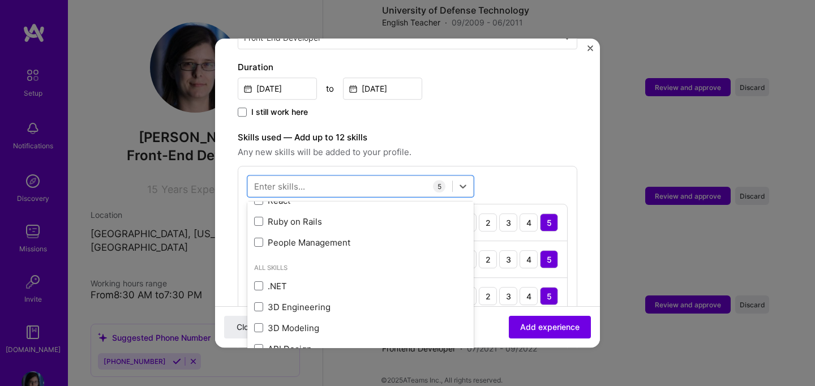
scroll to position [96, 0]
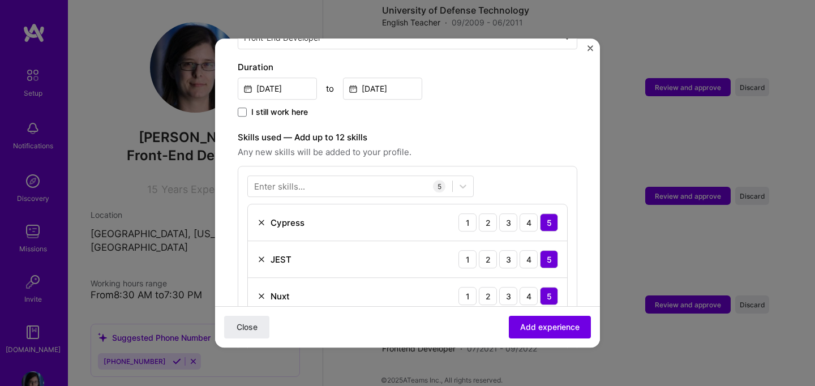
click at [536, 151] on div "Skills used — Add up to 12 skills Any new skills will be added to your profile.…" at bounding box center [408, 264] width 340 height 267
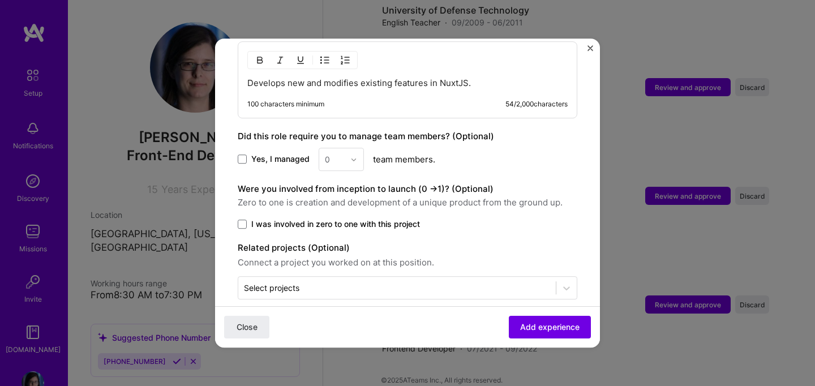
scroll to position [701, 0]
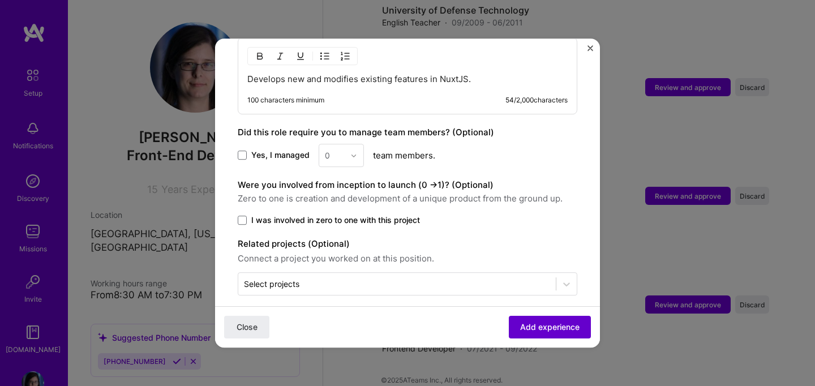
click at [560, 326] on span "Add experience" at bounding box center [549, 327] width 59 height 11
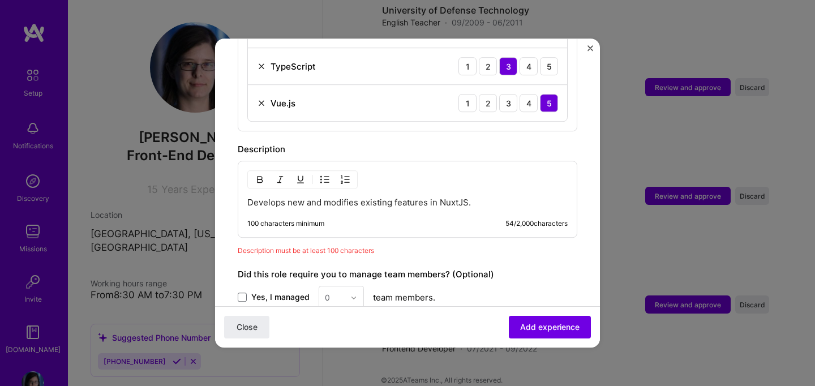
scroll to position [581, 0]
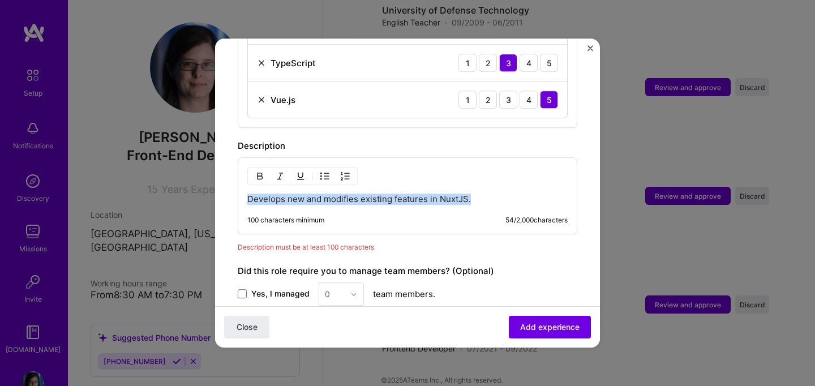
drag, startPoint x: 474, startPoint y: 187, endPoint x: 224, endPoint y: 172, distance: 250.1
copy p "Develops new and modifies existing features in NuxtJS."
click at [479, 194] on p "Develops new and modifies existing features in NuxtJS." at bounding box center [407, 199] width 320 height 11
drag, startPoint x: 479, startPoint y: 186, endPoint x: 192, endPoint y: 169, distance: 288.0
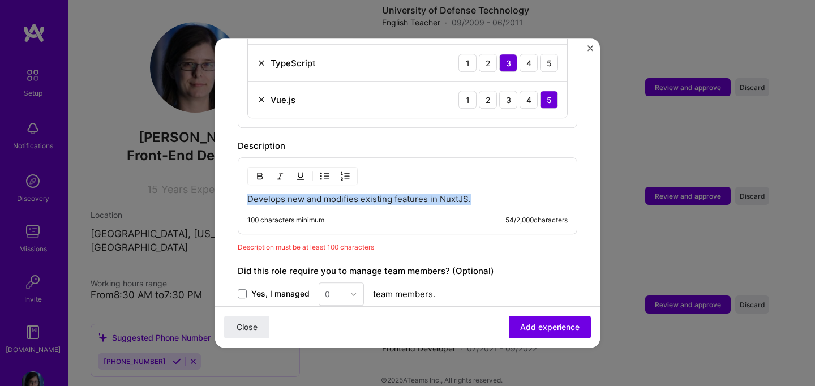
click at [192, 169] on div "Adding suggested job This job is suggested based on your LinkedIn, resume or [D…" at bounding box center [407, 193] width 815 height 386
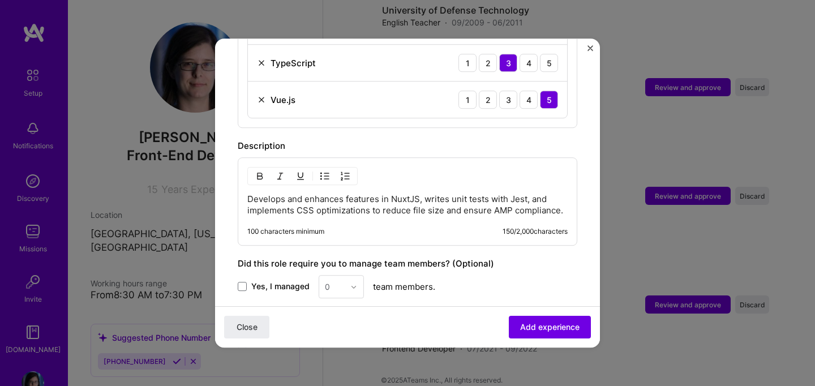
click at [292, 198] on p "Develops and enhances features in NuxtJS, writes unit tests with Jest, and impl…" at bounding box center [407, 205] width 320 height 23
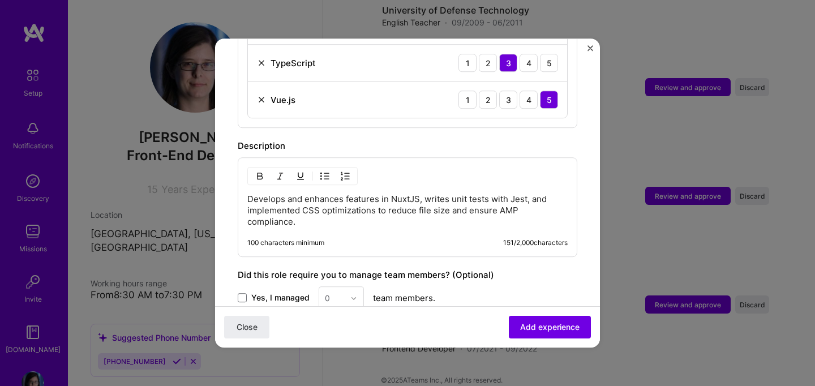
click at [285, 194] on p "Develops and enhances features in NuxtJS, writes unit tests with Jest, and impl…" at bounding box center [407, 211] width 320 height 34
click at [348, 194] on p "Developed and enhances features in NuxtJS, writes unit tests with Jest, and imp…" at bounding box center [407, 211] width 320 height 34
drag, startPoint x: 453, startPoint y: 187, endPoint x: 440, endPoint y: 188, distance: 13.6
click at [440, 194] on p "Developed and enhanced features in NuxtJS, writes unit tests with Jest, and imp…" at bounding box center [407, 211] width 320 height 34
click at [550, 326] on span "Add experience" at bounding box center [549, 327] width 59 height 11
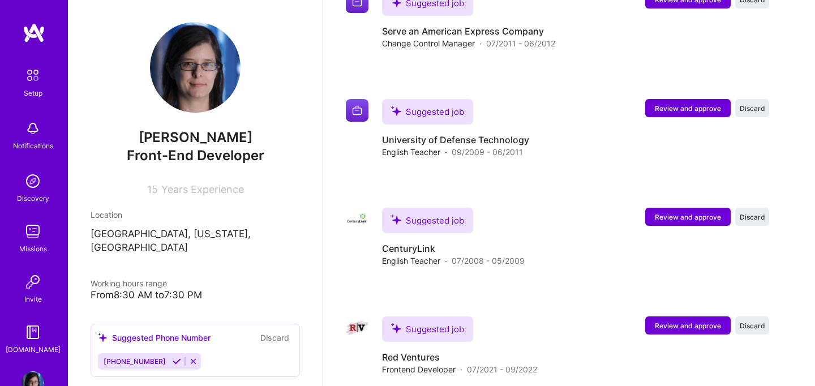
scroll to position [2755, 0]
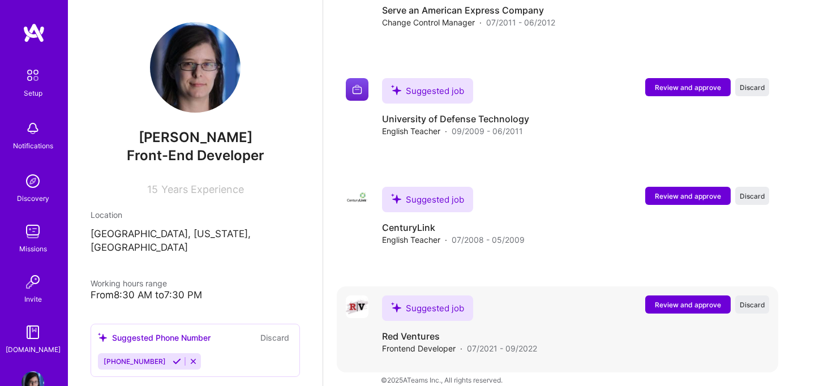
click at [670, 300] on span "Review and approve" at bounding box center [688, 305] width 66 height 10
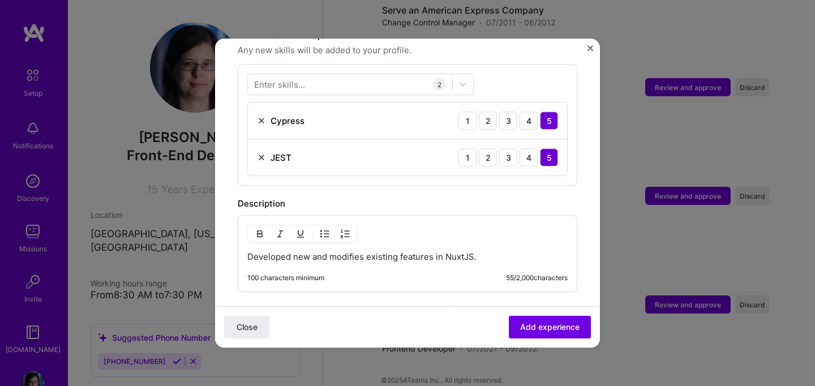
scroll to position [421, 0]
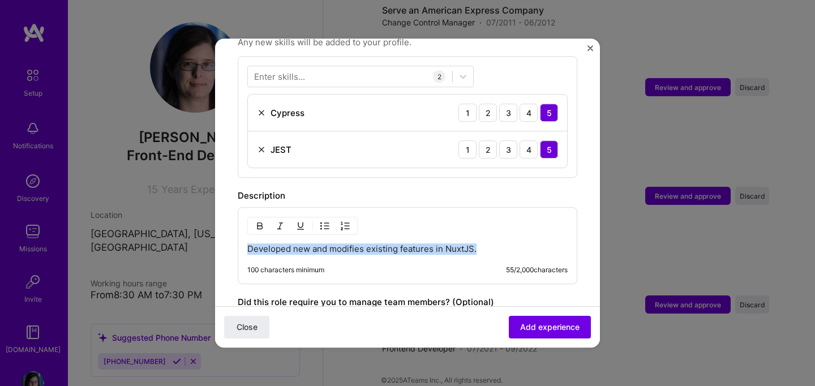
drag, startPoint x: 483, startPoint y: 235, endPoint x: 165, endPoint y: 211, distance: 319.0
click at [165, 211] on div "Adding suggested job This job is suggested based on your LinkedIn, resume or [D…" at bounding box center [407, 193] width 815 height 386
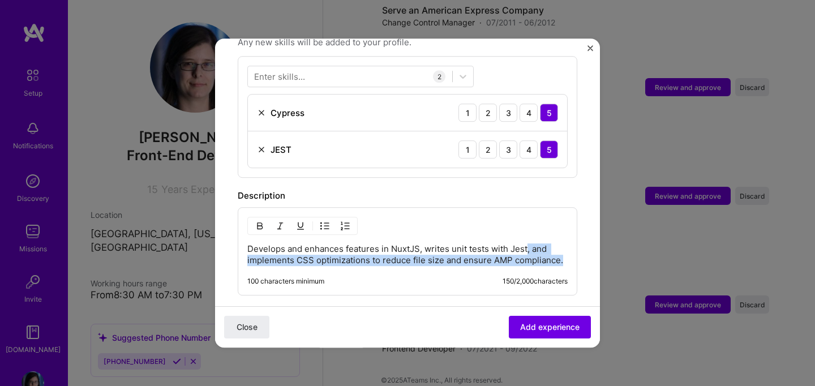
drag, startPoint x: 563, startPoint y: 248, endPoint x: 527, endPoint y: 237, distance: 37.4
click at [527, 243] on p "Develops and enhances features in NuxtJS, writes unit tests with Jest, and impl…" at bounding box center [407, 254] width 320 height 23
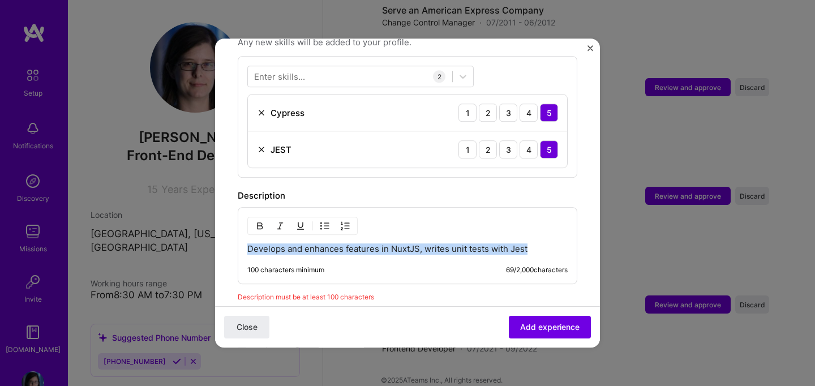
copy p "Develops and enhances features in NuxtJS, writes unit tests with Jest"
click at [528, 243] on p "Develops and enhances features in NuxtJS, writes unit tests with Jest" at bounding box center [407, 248] width 320 height 11
drag, startPoint x: 528, startPoint y: 235, endPoint x: 286, endPoint y: 218, distance: 242.9
click at [286, 218] on div "Develops and enhances features in NuxtJS, writes unit tests with Jest 100 chara…" at bounding box center [408, 245] width 340 height 77
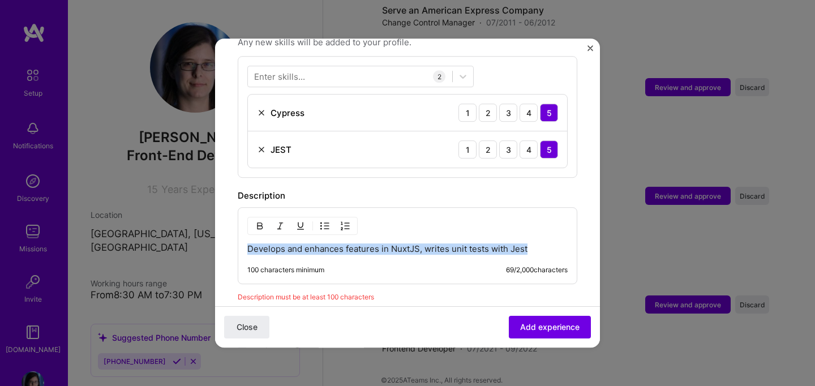
paste div
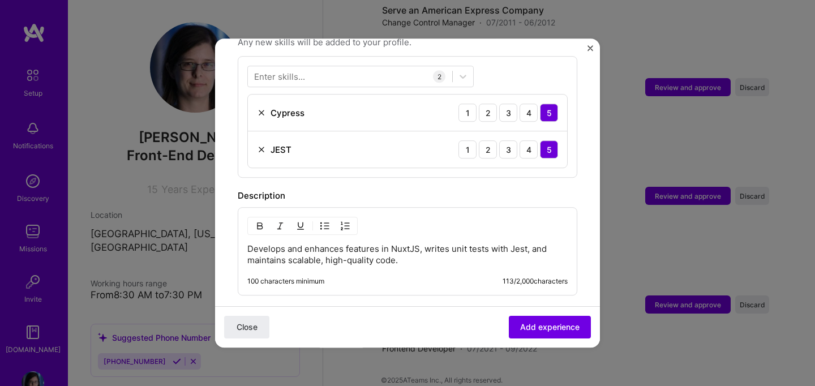
click at [284, 243] on p "Develops and enhances features in NuxtJS, writes unit tests with Jest, and main…" at bounding box center [407, 254] width 320 height 23
click at [346, 243] on p "Developed and enhances features in NuxtJS, writes unit tests with Jest, and mai…" at bounding box center [407, 254] width 320 height 23
drag, startPoint x: 454, startPoint y: 239, endPoint x: 440, endPoint y: 239, distance: 14.2
click at [440, 243] on p "Developed and enhanced features in NuxtJS, writes unit tests with Jest, and mai…" at bounding box center [407, 254] width 320 height 23
click at [433, 251] on p "Developed and enhanced features in NuxtJS, wrote unit tests with Jest, and main…" at bounding box center [407, 254] width 320 height 23
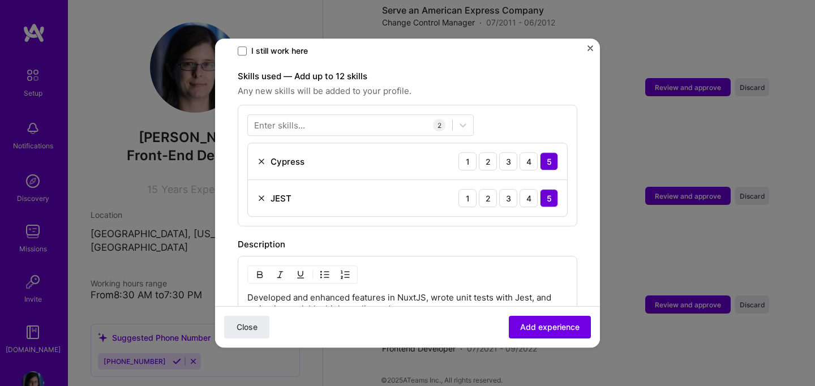
scroll to position [368, 0]
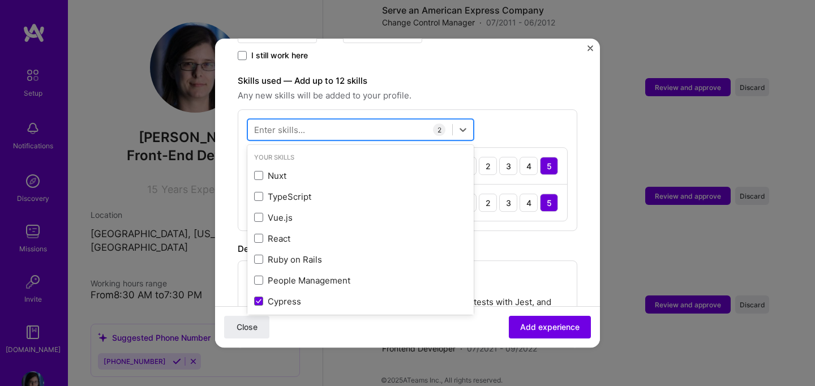
click at [349, 121] on div at bounding box center [350, 130] width 204 height 19
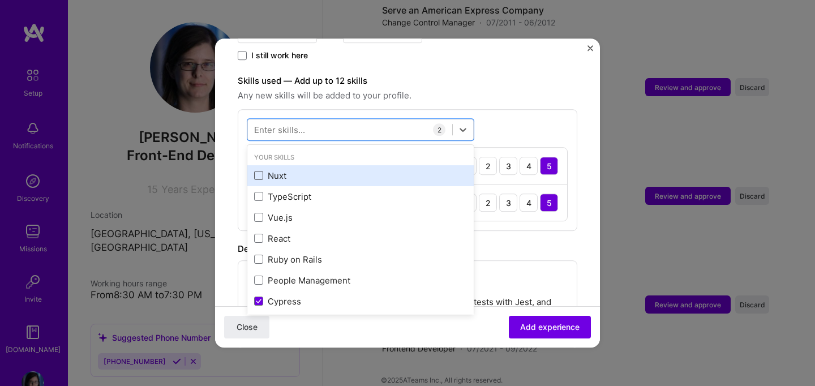
click at [259, 172] on span at bounding box center [258, 176] width 9 height 9
click at [0, 0] on input "checkbox" at bounding box center [0, 0] width 0 height 0
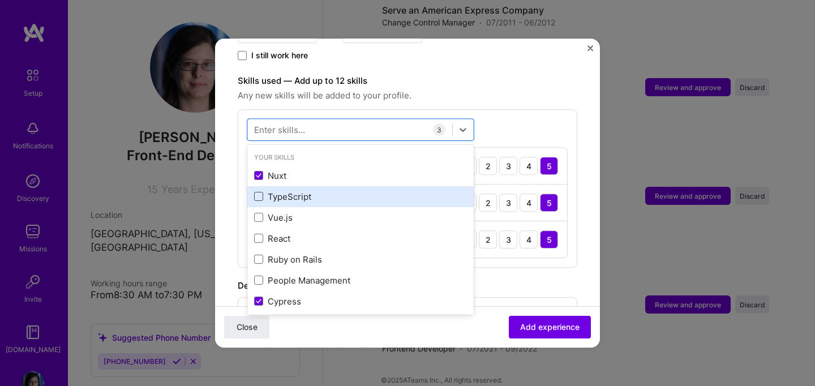
click at [260, 192] on span at bounding box center [258, 196] width 9 height 9
click at [0, 0] on input "checkbox" at bounding box center [0, 0] width 0 height 0
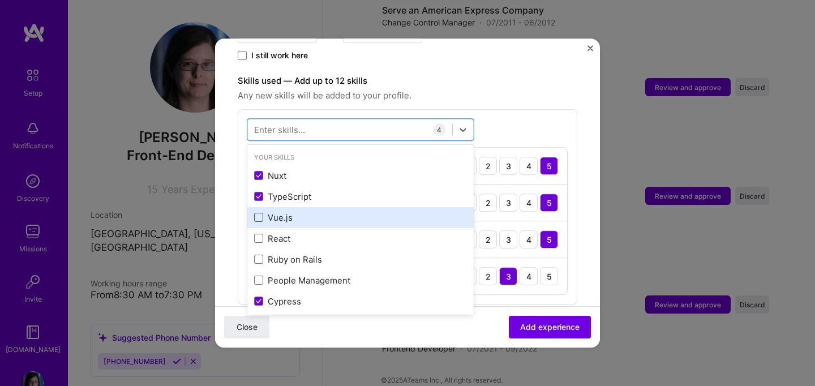
click at [258, 213] on span at bounding box center [258, 217] width 9 height 9
click at [0, 0] on input "checkbox" at bounding box center [0, 0] width 0 height 0
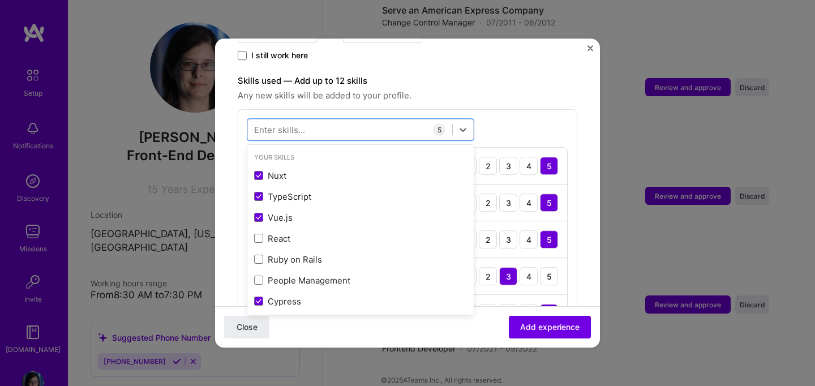
click at [553, 89] on span "Any new skills will be added to your profile." at bounding box center [408, 96] width 340 height 14
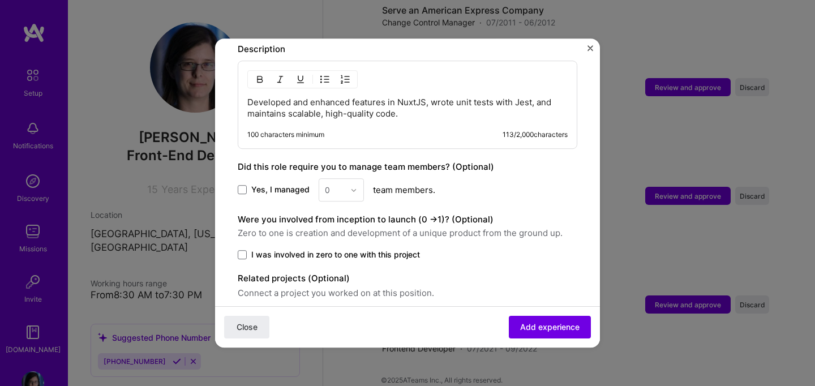
scroll to position [713, 0]
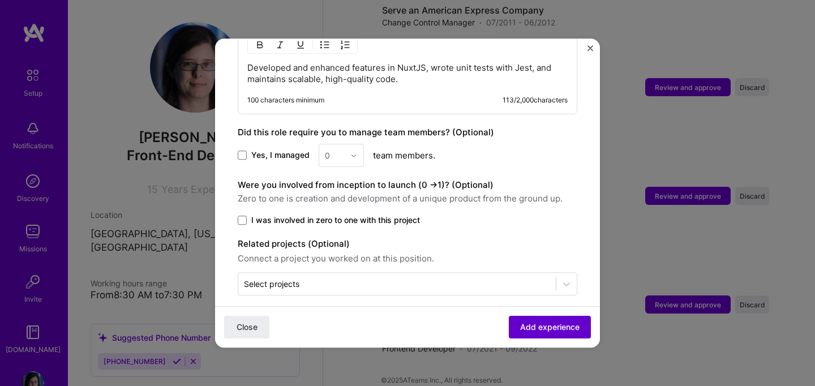
click at [537, 328] on span "Add experience" at bounding box center [549, 327] width 59 height 11
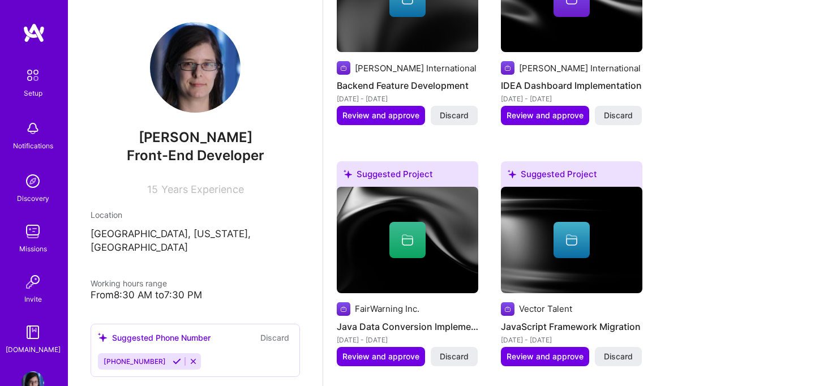
scroll to position [567, 0]
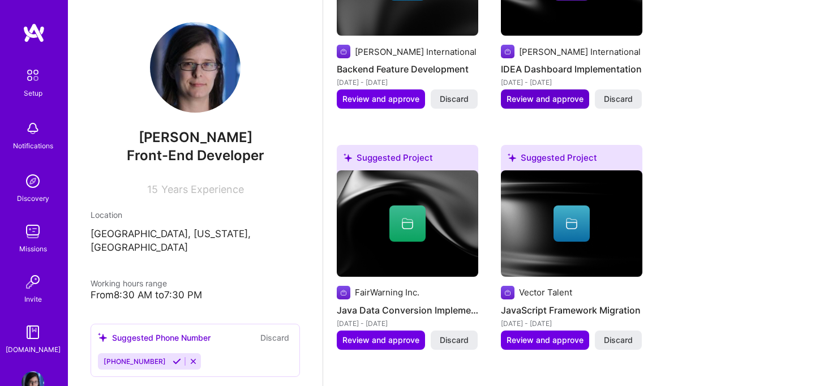
click at [532, 93] on span "Review and approve" at bounding box center [545, 98] width 77 height 11
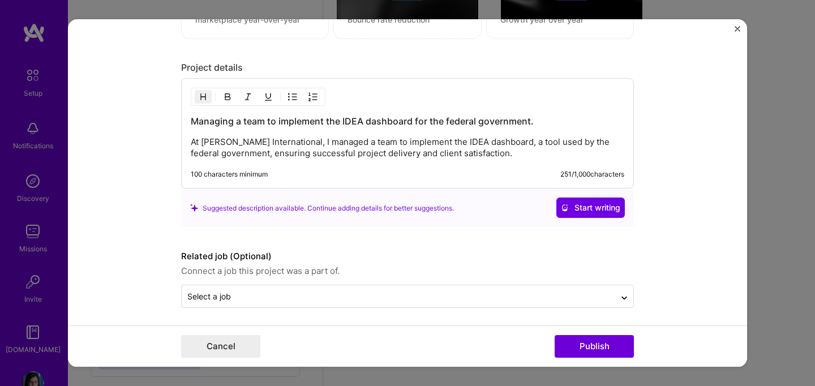
scroll to position [956, 0]
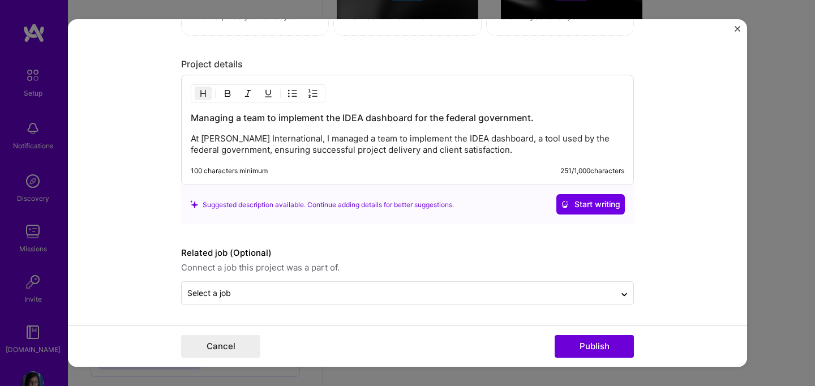
click at [738, 29] on img "Close" at bounding box center [738, 29] width 6 height 6
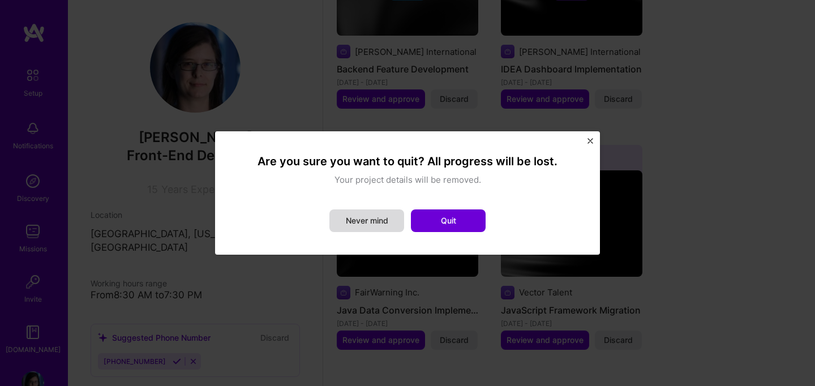
click at [359, 218] on button "Never mind" at bounding box center [366, 220] width 75 height 23
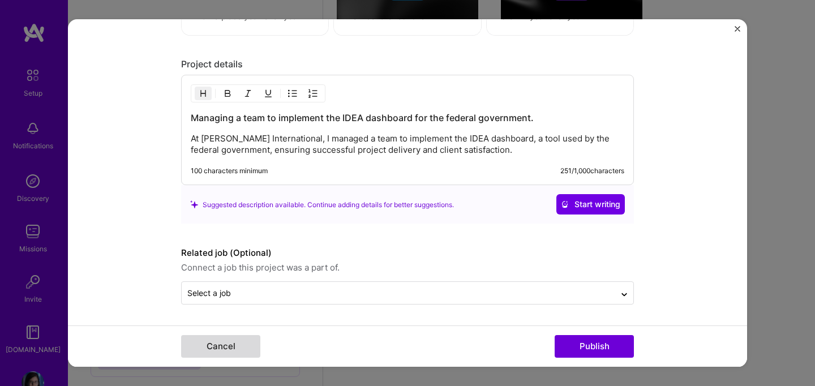
click at [213, 347] on button "Cancel" at bounding box center [220, 346] width 79 height 23
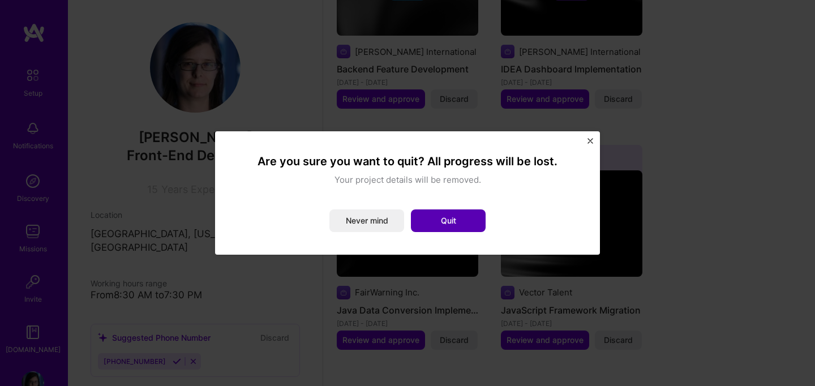
click at [451, 216] on button "Quit" at bounding box center [448, 220] width 75 height 23
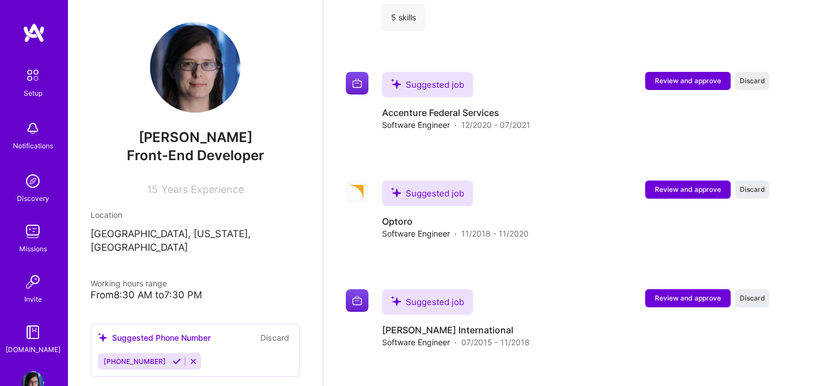
scroll to position [2355, 0]
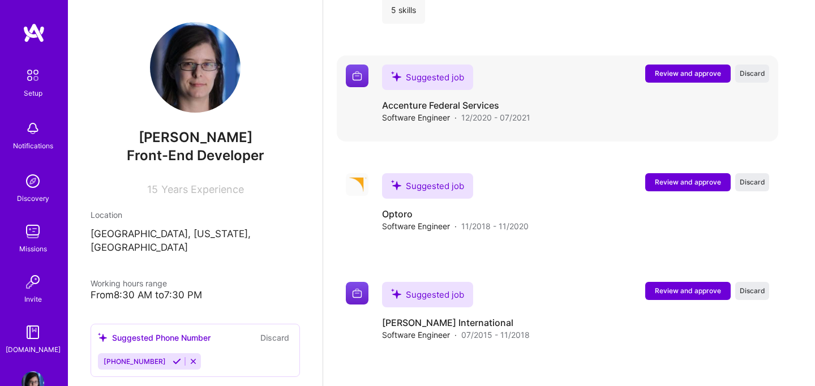
click at [666, 68] on span "Review and approve" at bounding box center [688, 73] width 66 height 10
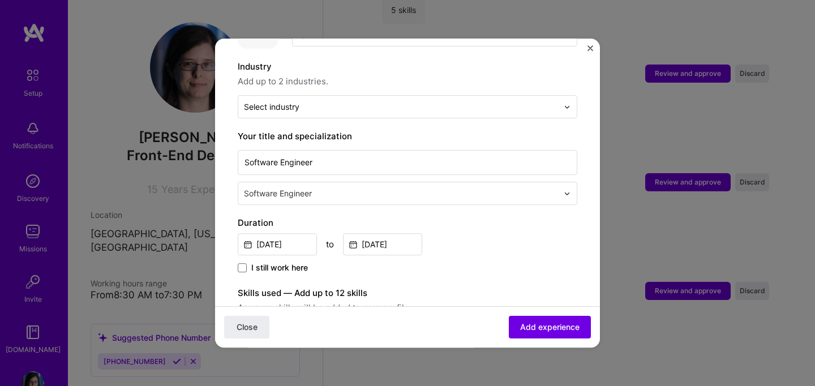
scroll to position [157, 0]
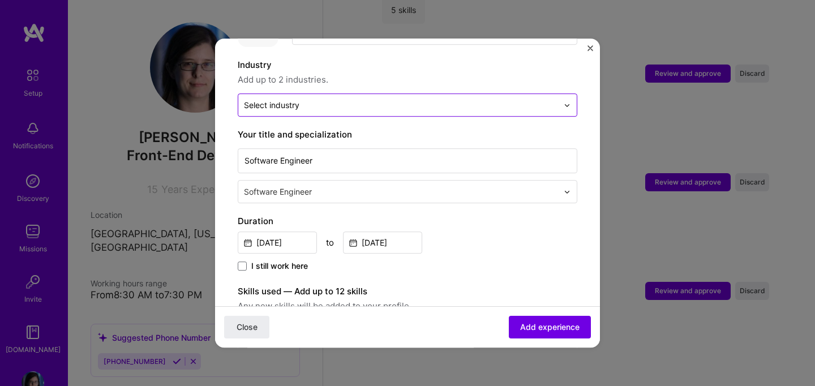
click at [405, 99] on input "text" at bounding box center [401, 105] width 314 height 12
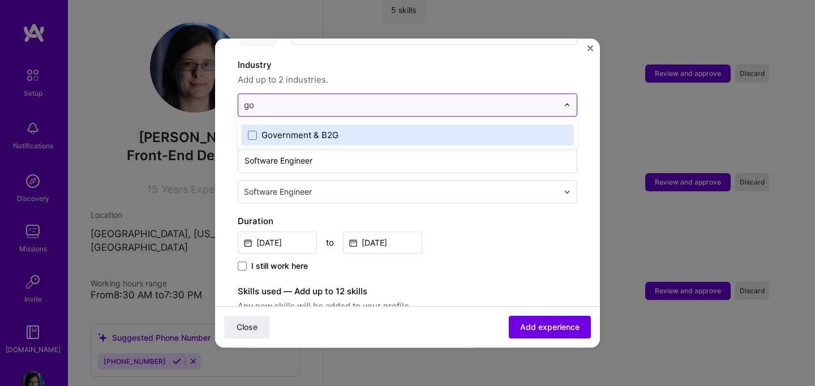
type input "gov"
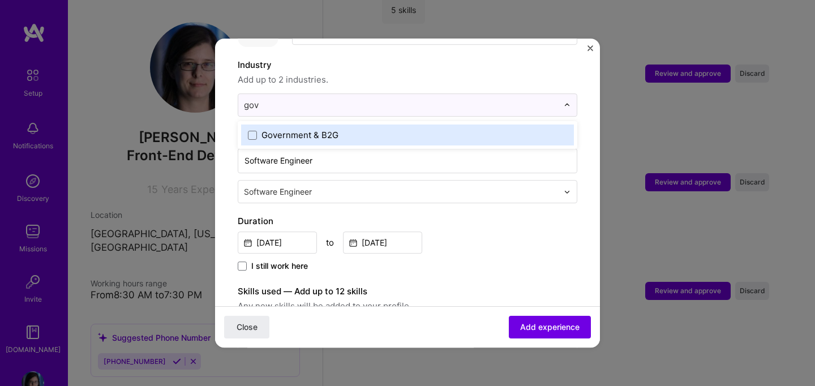
click at [345, 129] on label "Government & B2G" at bounding box center [407, 135] width 319 height 12
type input "sof"
click at [257, 129] on label "Enterprise Software" at bounding box center [407, 135] width 319 height 12
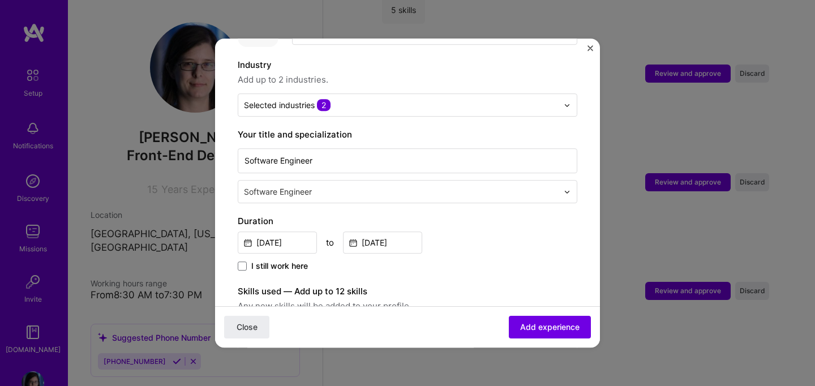
click at [570, 212] on div "Adding suggested job This job is suggested based on your LinkedIn, resume or [D…" at bounding box center [408, 276] width 340 height 744
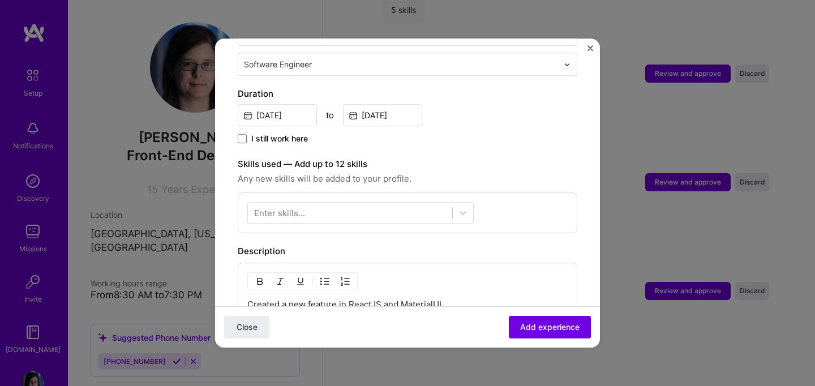
scroll to position [287, 0]
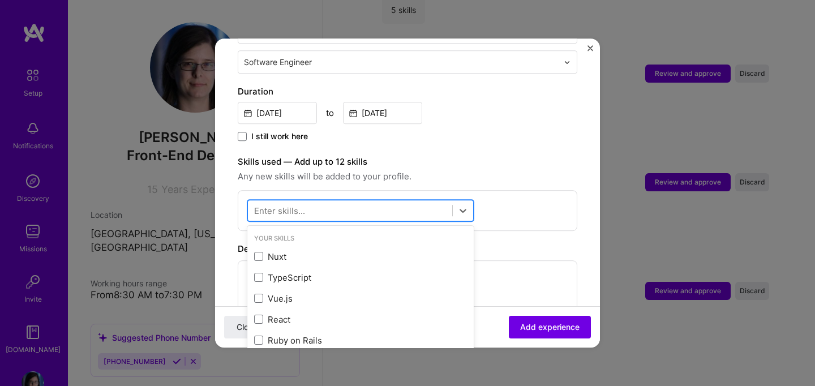
click at [402, 202] on div at bounding box center [350, 211] width 204 height 19
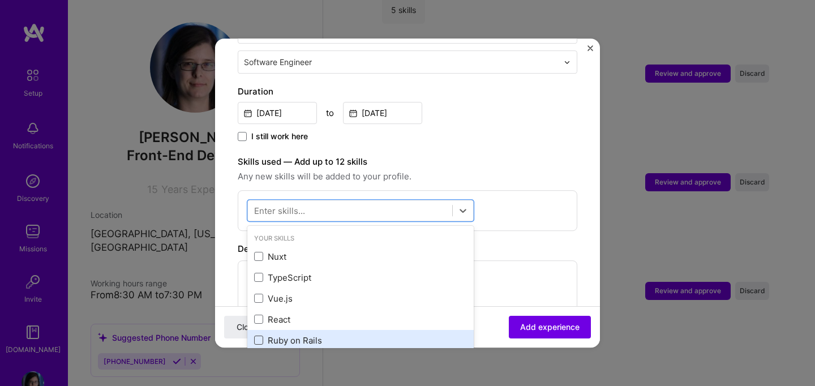
click at [262, 336] on span at bounding box center [258, 340] width 9 height 9
click at [0, 0] on input "checkbox" at bounding box center [0, 0] width 0 height 0
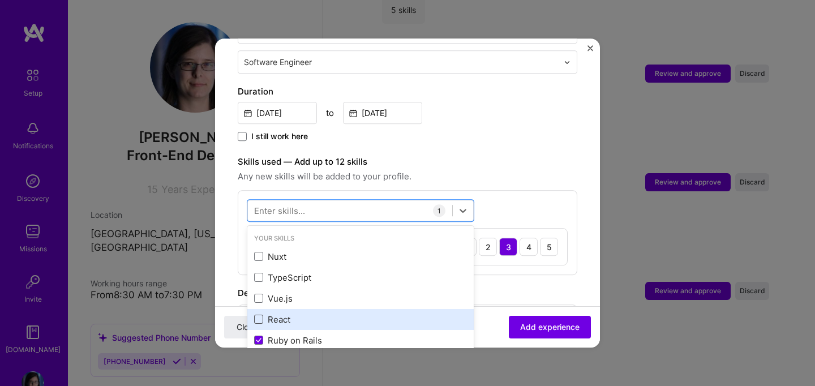
click at [262, 315] on span at bounding box center [258, 319] width 9 height 9
click at [0, 0] on input "checkbox" at bounding box center [0, 0] width 0 height 0
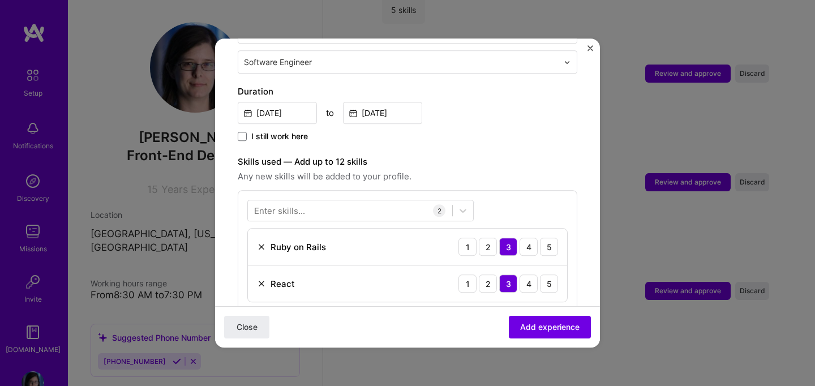
click at [478, 131] on div "I still work here" at bounding box center [408, 137] width 340 height 13
click at [387, 202] on div at bounding box center [350, 211] width 204 height 19
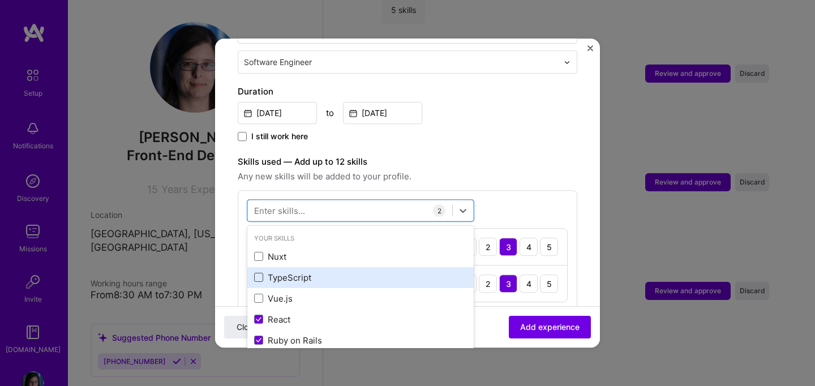
click at [259, 273] on span at bounding box center [258, 277] width 9 height 9
click at [0, 0] on input "checkbox" at bounding box center [0, 0] width 0 height 0
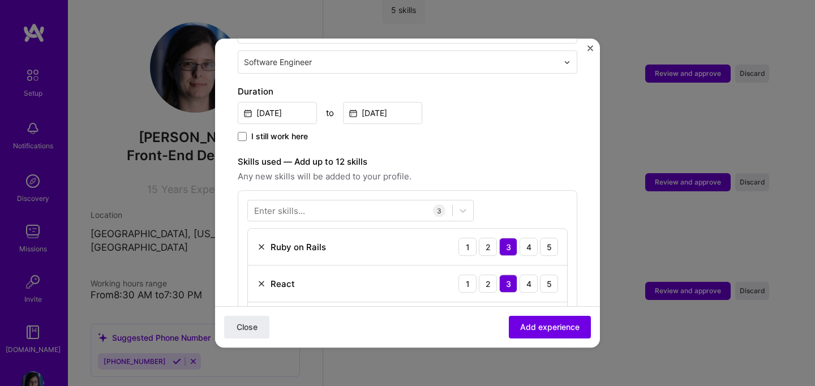
click at [487, 114] on div "Duration [DATE] to [DATE] I still work here" at bounding box center [408, 114] width 340 height 59
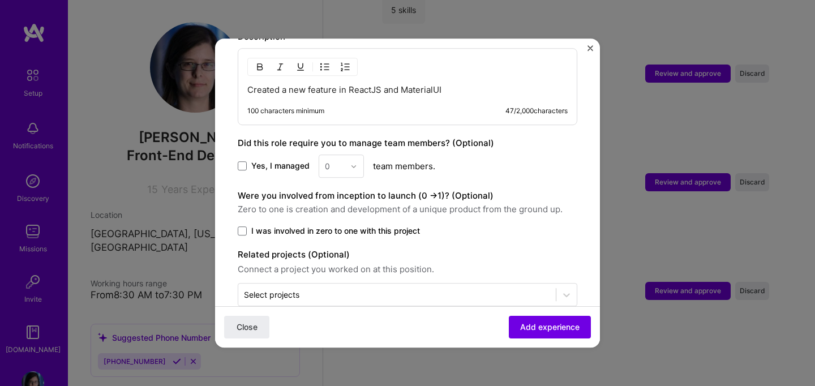
scroll to position [628, 0]
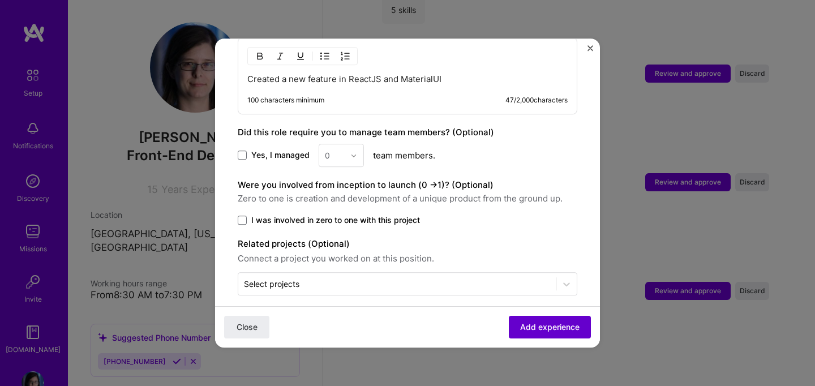
click at [534, 327] on span "Add experience" at bounding box center [549, 327] width 59 height 11
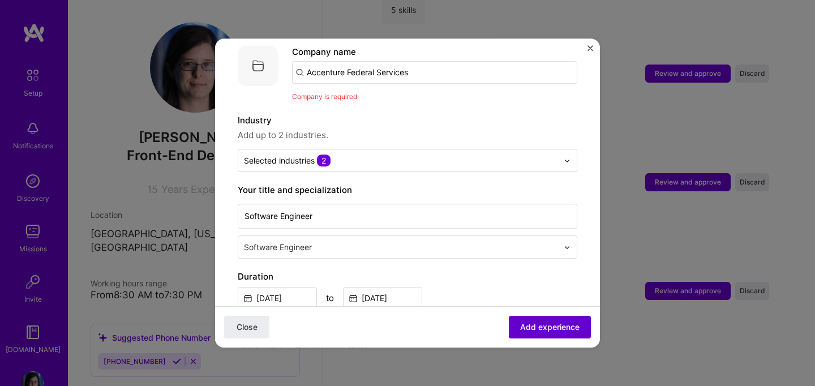
scroll to position [113, 0]
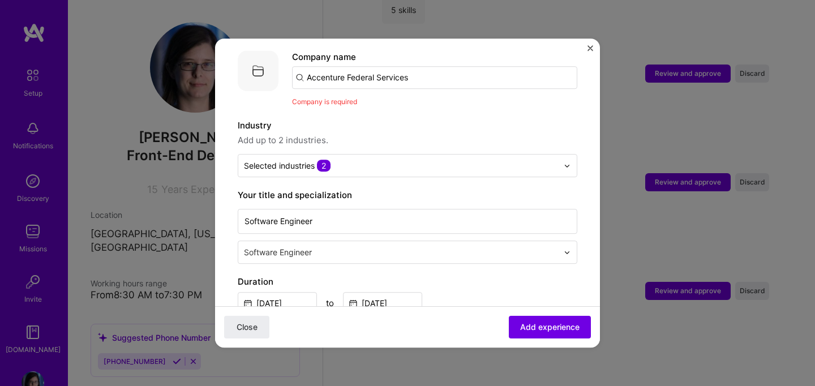
click at [427, 66] on input "Accenture Federal Services" at bounding box center [434, 77] width 285 height 23
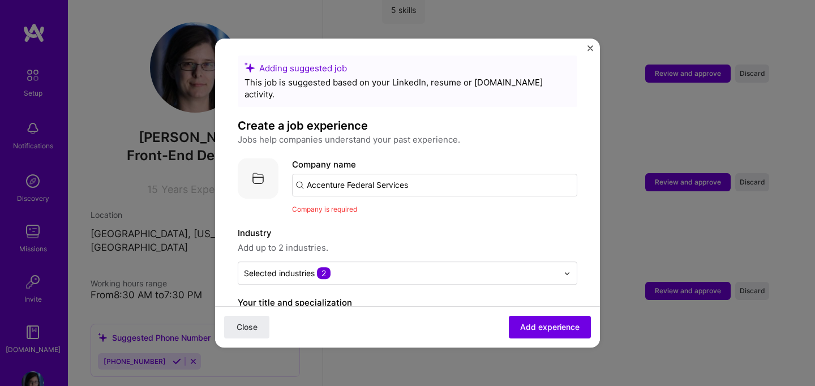
scroll to position [2, 0]
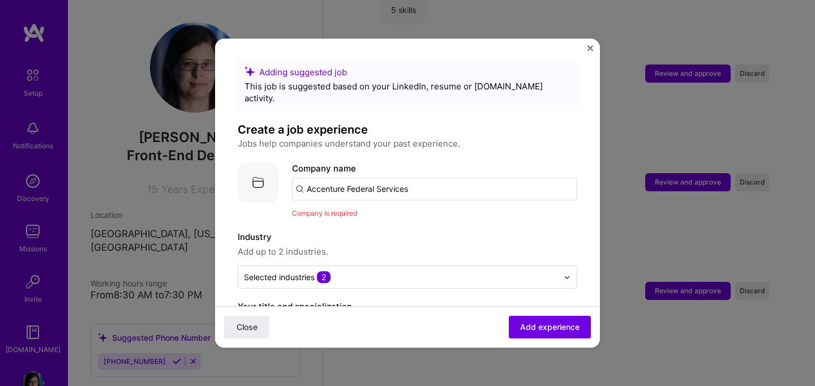
click at [418, 178] on input "Accenture Federal Services" at bounding box center [434, 189] width 285 height 23
click at [527, 324] on span "Add experience" at bounding box center [549, 327] width 59 height 11
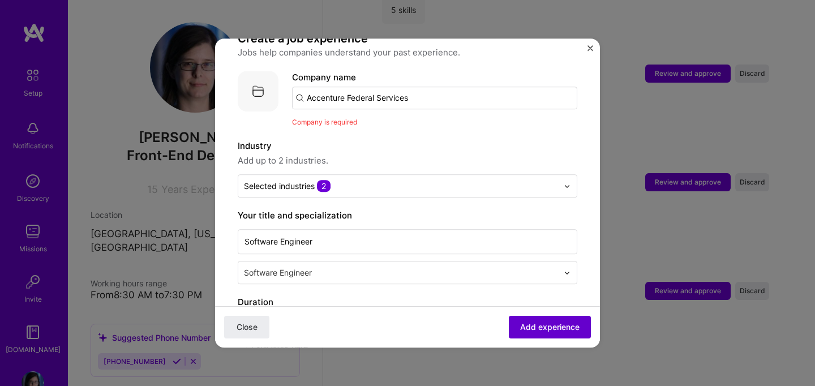
scroll to position [113, 0]
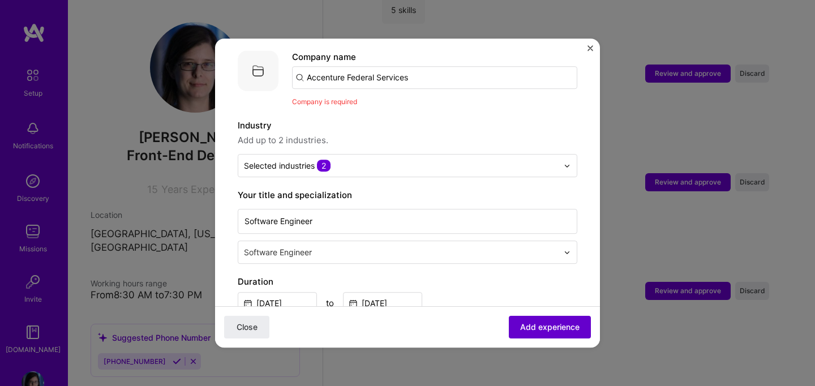
click at [525, 332] on span "Add experience" at bounding box center [549, 327] width 59 height 11
click at [424, 66] on input "Accenture Federal Services" at bounding box center [434, 77] width 285 height 23
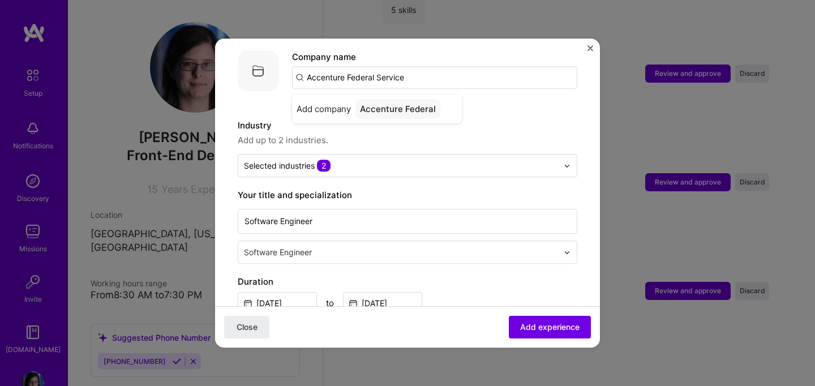
type input "Accenture Federal Services"
click at [337, 103] on span "Add company" at bounding box center [324, 109] width 54 height 12
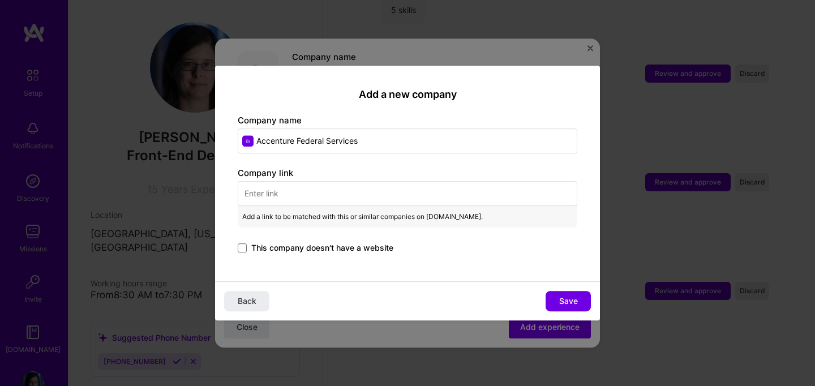
click at [269, 195] on input "text" at bounding box center [408, 193] width 340 height 25
paste input "[URL][DOMAIN_NAME]"
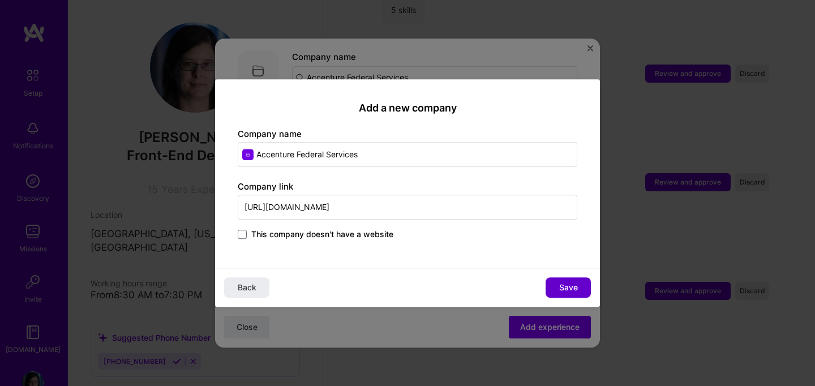
type input "[URL][DOMAIN_NAME]"
click at [554, 281] on button "Save" at bounding box center [568, 287] width 45 height 20
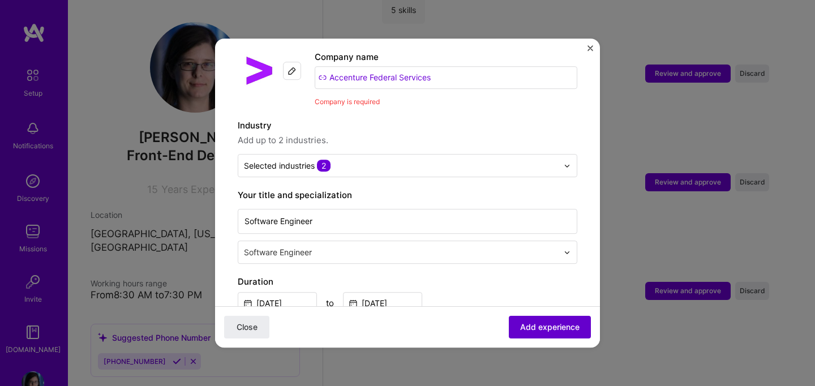
click at [525, 334] on button "Add experience" at bounding box center [550, 327] width 82 height 23
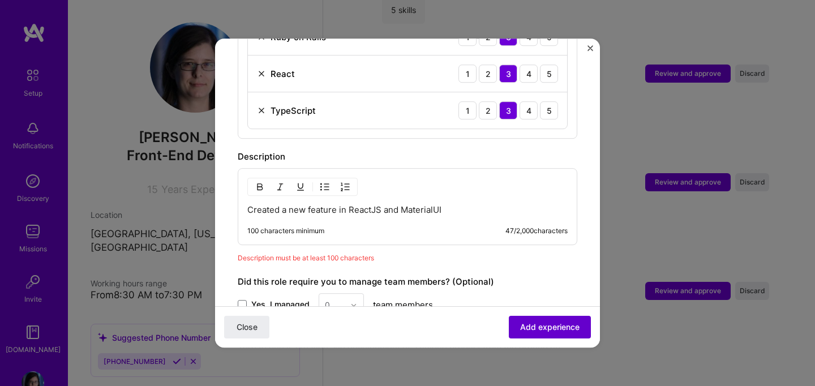
scroll to position [613, 0]
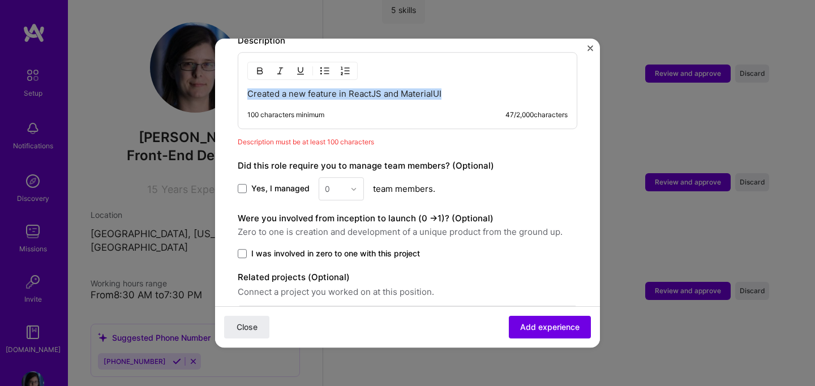
drag, startPoint x: 446, startPoint y: 82, endPoint x: 211, endPoint y: 66, distance: 236.0
click at [211, 66] on div "Adding suggested job This job is suggested based on your LinkedIn, resume or [D…" at bounding box center [407, 193] width 815 height 386
copy p "Created a new feature in ReactJS and MaterialUI"
